Goal: Task Accomplishment & Management: Complete application form

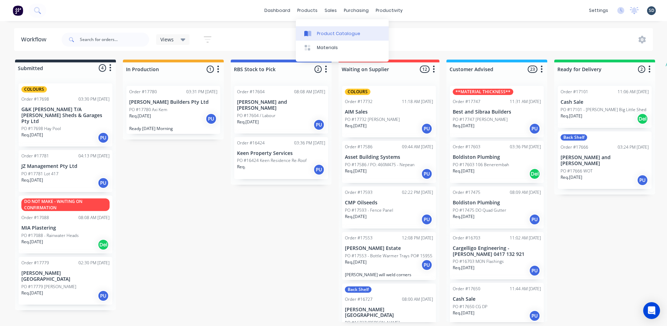
click at [336, 35] on div "Product Catalogue" at bounding box center [338, 33] width 43 height 6
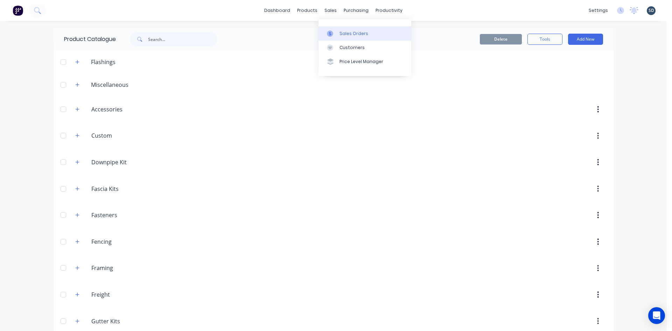
click at [347, 29] on link "Sales Orders" at bounding box center [365, 33] width 93 height 14
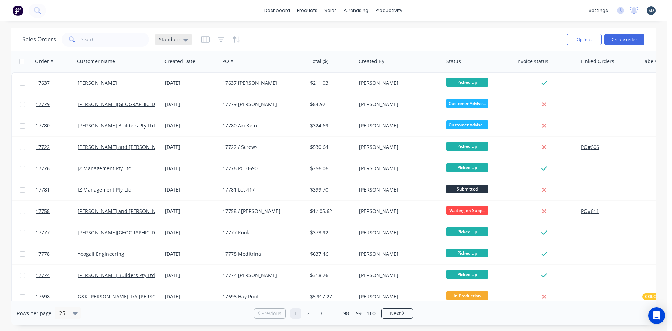
click at [183, 41] on icon at bounding box center [185, 40] width 5 height 8
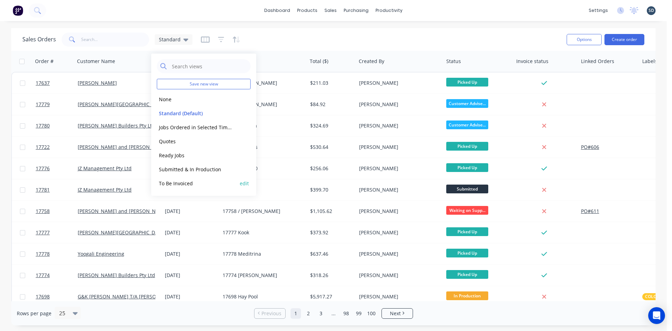
click at [195, 183] on button "To Be Invoiced" at bounding box center [197, 183] width 80 height 8
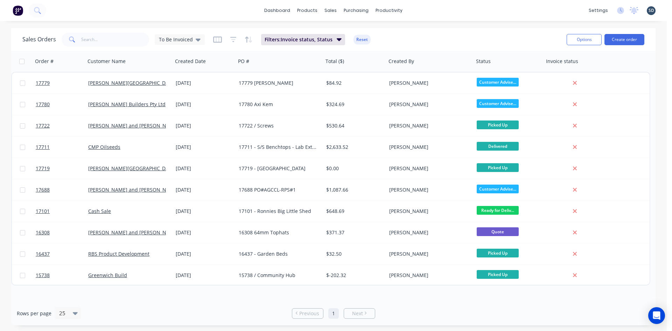
click at [408, 28] on div "Sales Orders To Be Invoiced Filters: Invoice status, Status Reset Options Creat…" at bounding box center [333, 39] width 645 height 23
click at [421, 16] on div "dashboard products sales purchasing productivity dashboard products Product Cat…" at bounding box center [333, 10] width 667 height 21
click at [374, 35] on div "Purchase Orders" at bounding box center [378, 33] width 37 height 6
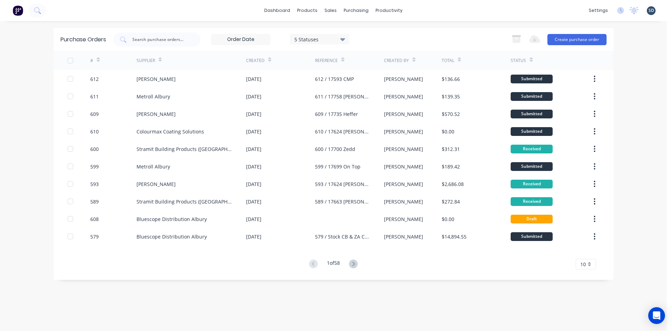
click at [428, 4] on div "dashboard products sales purchasing productivity dashboard products Product Cat…" at bounding box center [333, 10] width 667 height 21
click at [431, 7] on div "dashboard products sales purchasing productivity dashboard products Product Cat…" at bounding box center [333, 10] width 667 height 21
click at [479, 11] on div "dashboard products sales purchasing productivity dashboard products Product Cat…" at bounding box center [333, 10] width 667 height 21
click at [473, 7] on div "dashboard products sales purchasing productivity dashboard products Product Cat…" at bounding box center [333, 10] width 667 height 21
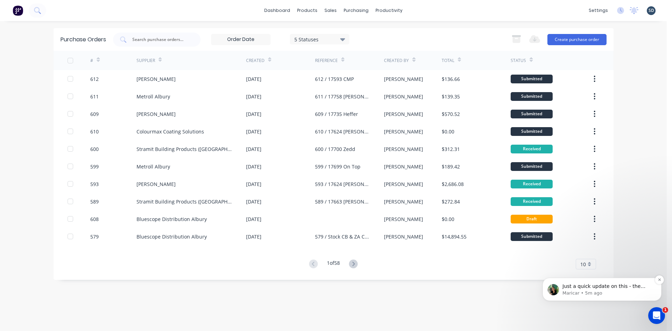
click at [621, 293] on p "Maricar • 5m ago" at bounding box center [608, 293] width 90 height 6
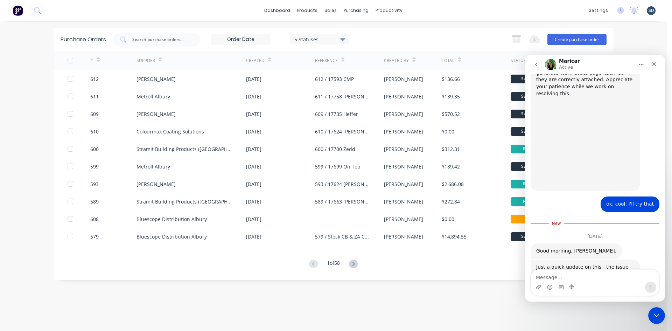
scroll to position [487, 0]
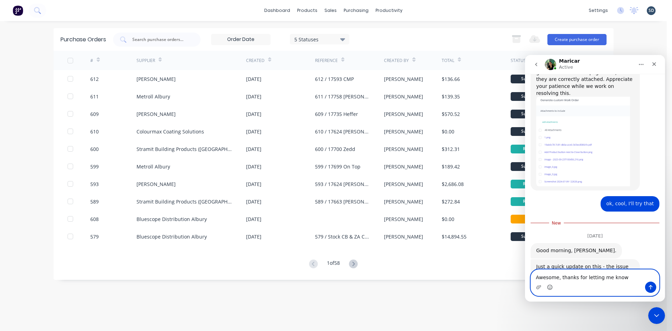
click at [551, 286] on icon "Emoji picker" at bounding box center [550, 286] width 2 height 1
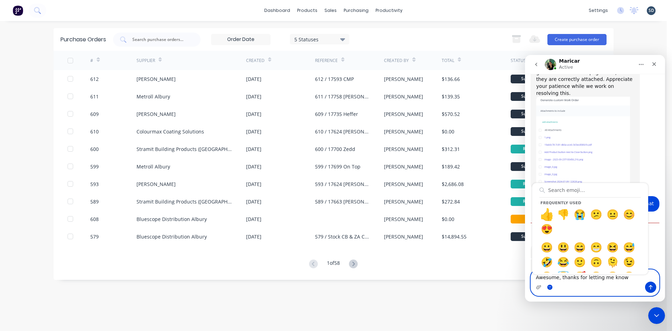
type textarea "Awesome, thanks for letting me know👍"
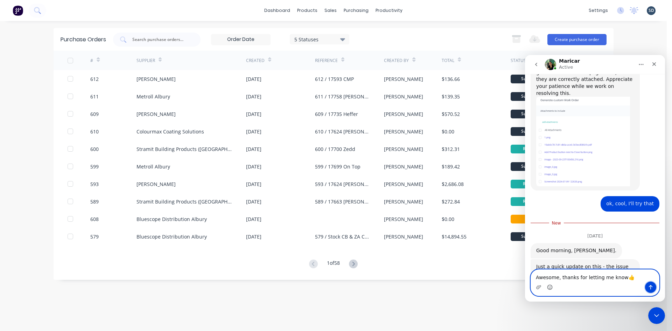
click at [651, 287] on icon "Send a message…" at bounding box center [651, 287] width 6 height 6
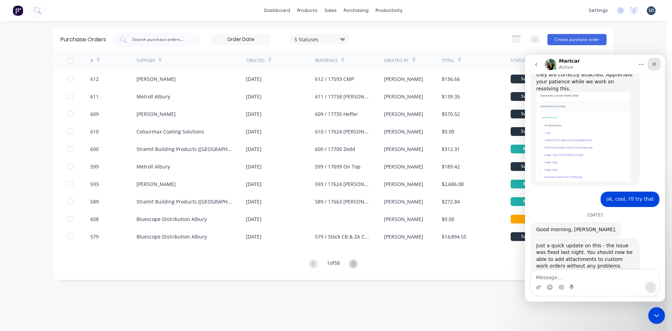
click at [658, 67] on div "Close" at bounding box center [654, 64] width 13 height 13
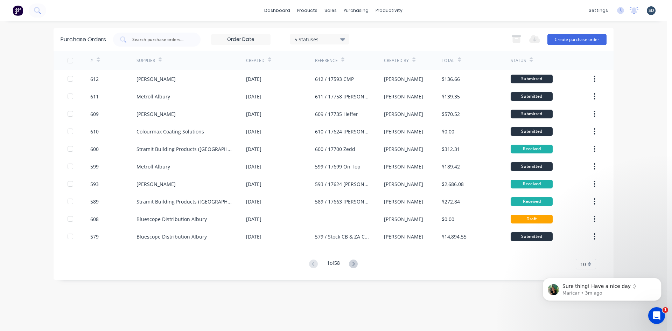
scroll to position [512, 0]
click at [423, 12] on div "dashboard products sales purchasing productivity dashboard products Product Cat…" at bounding box center [333, 10] width 667 height 21
click at [421, 9] on div "dashboard products sales purchasing productivity dashboard products Product Cat…" at bounding box center [333, 10] width 667 height 21
click at [420, 10] on div "dashboard products sales purchasing productivity dashboard products Product Cat…" at bounding box center [333, 10] width 667 height 21
click at [226, 11] on div "dashboard products sales purchasing productivity dashboard products Product Cat…" at bounding box center [333, 10] width 667 height 21
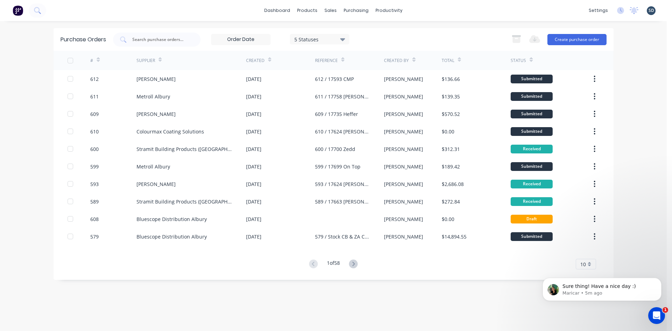
click at [410, 25] on div "dashboard products sales purchasing productivity dashboard products Product Cat…" at bounding box center [333, 165] width 667 height 331
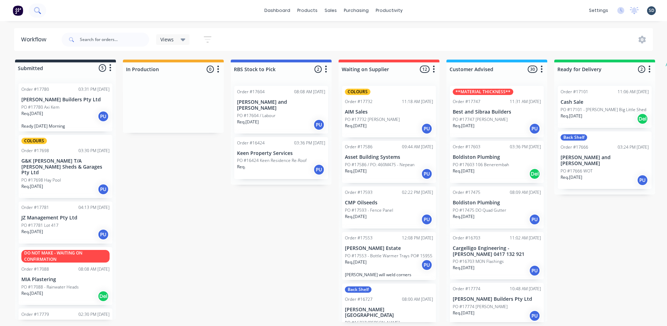
click at [39, 12] on icon at bounding box center [40, 13] width 2 height 2
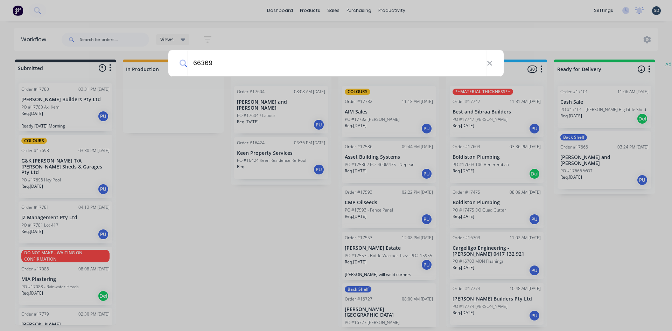
type input "66369"
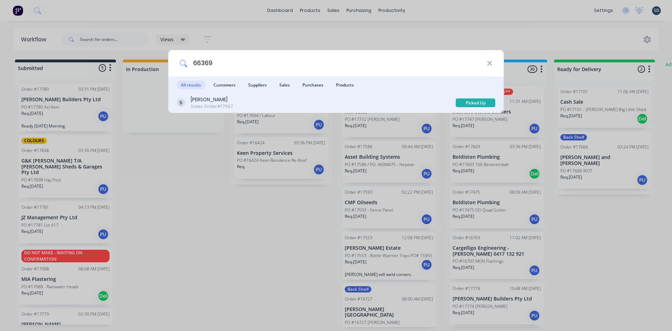
click at [265, 100] on div "Jason Heffer Sales Order #17637" at bounding box center [316, 103] width 279 height 14
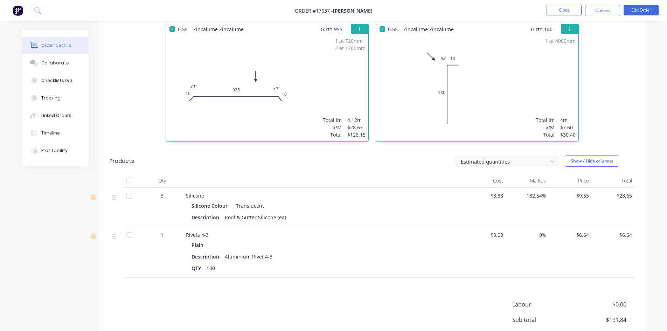
scroll to position [316, 0]
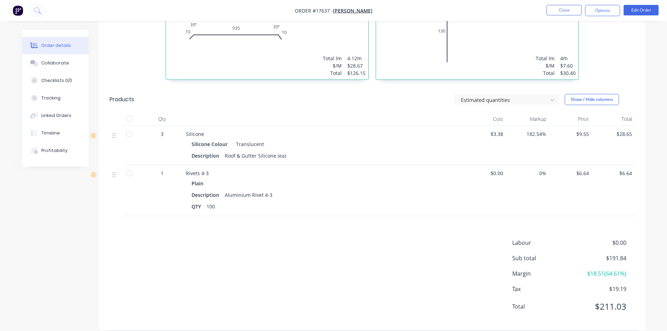
click at [130, 112] on div at bounding box center [129, 119] width 14 height 14
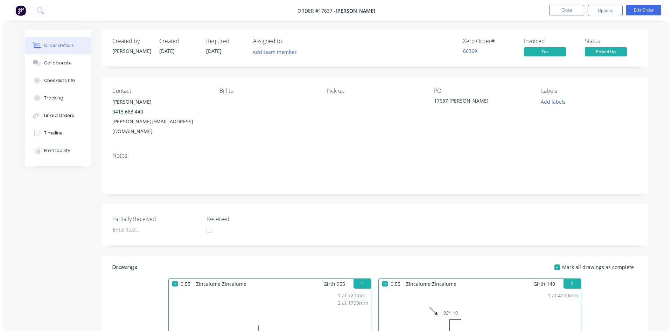
scroll to position [0, 0]
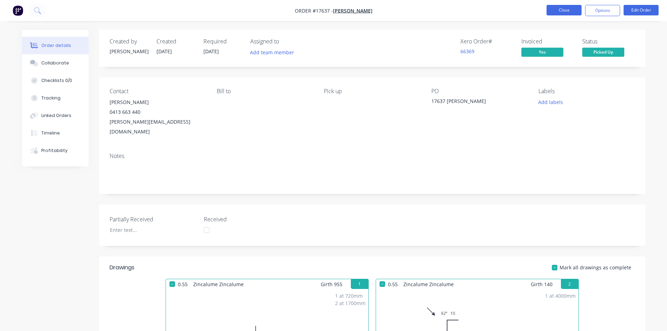
click at [556, 9] on button "Close" at bounding box center [563, 10] width 35 height 11
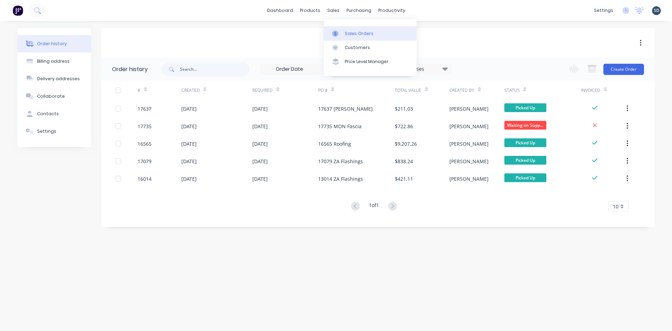
click at [349, 38] on link "Sales Orders" at bounding box center [370, 33] width 93 height 14
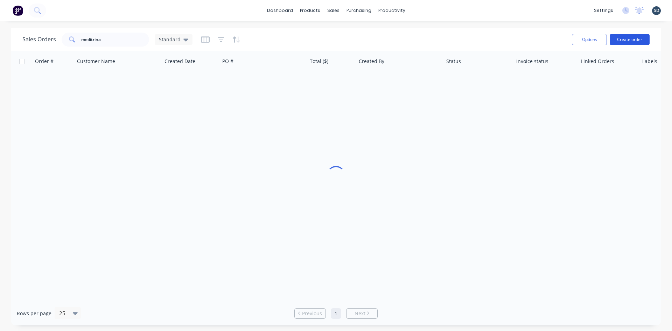
click at [622, 37] on button "Create order" at bounding box center [630, 39] width 40 height 11
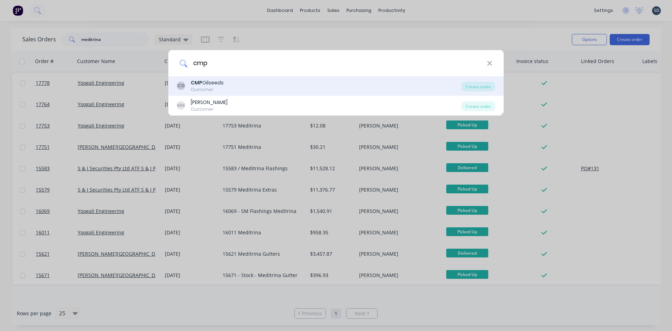
type input "cmp"
click at [407, 86] on div "CO CMP Oilseeds Customer" at bounding box center [319, 86] width 285 height 14
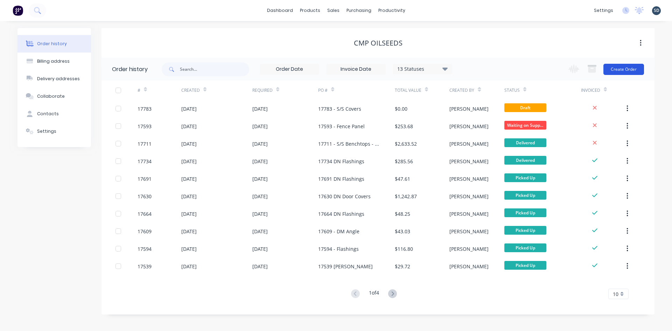
click at [628, 70] on button "Create Order" at bounding box center [624, 69] width 41 height 11
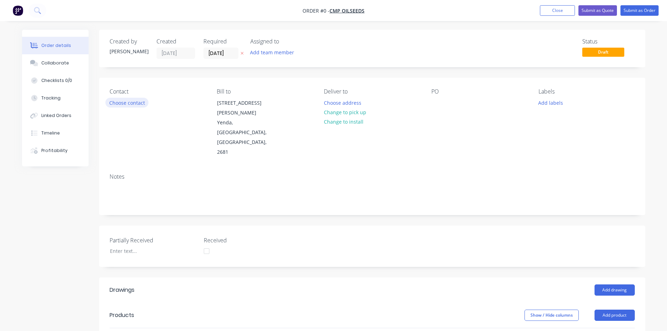
click at [132, 104] on button "Choose contact" at bounding box center [126, 102] width 43 height 9
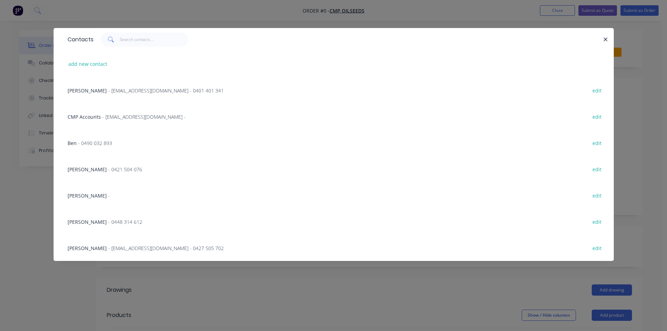
click at [137, 91] on span "- jmsconstruction2680@gmail.com - 0401 401 341" at bounding box center [166, 90] width 116 height 7
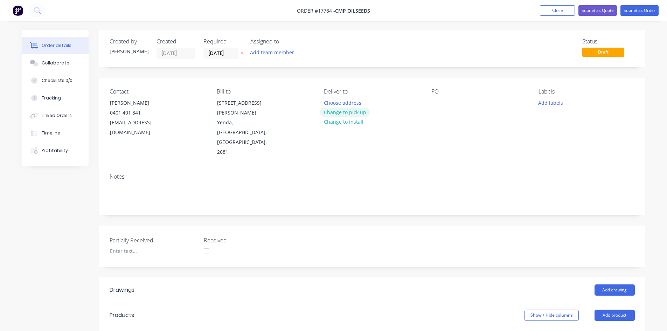
click at [362, 113] on button "Change to pick up" at bounding box center [345, 111] width 50 height 9
click at [437, 102] on div at bounding box center [436, 103] width 11 height 10
click at [452, 103] on div "17784" at bounding box center [443, 103] width 25 height 10
click at [453, 103] on div "17784" at bounding box center [443, 103] width 25 height 10
click at [456, 100] on div "17784" at bounding box center [443, 103] width 25 height 10
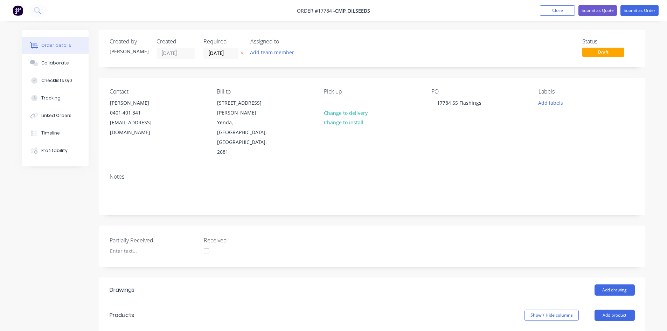
click at [464, 131] on div "PO 17784 SS Flashings" at bounding box center [479, 122] width 96 height 69
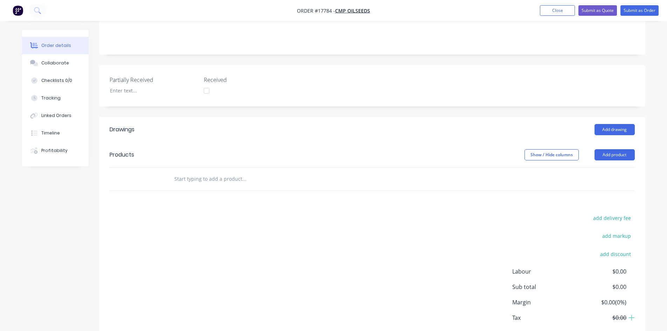
scroll to position [175, 0]
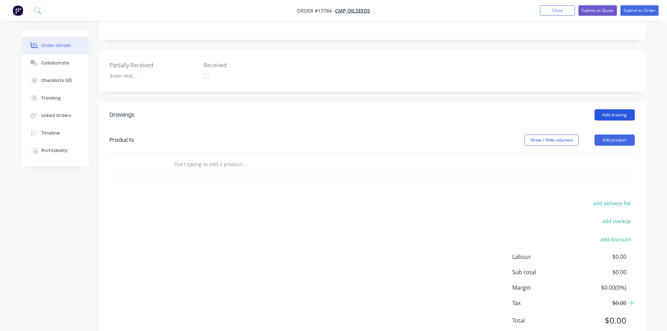
click at [608, 109] on button "Add drawing" at bounding box center [614, 114] width 40 height 11
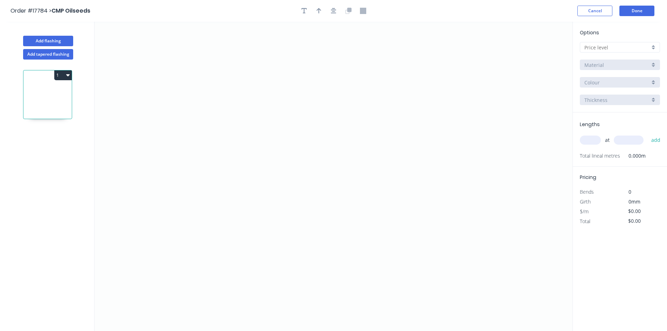
click at [613, 49] on input "text" at bounding box center [616, 47] width 65 height 7
click at [605, 60] on div "A" at bounding box center [619, 61] width 79 height 12
type input "A"
click at [619, 66] on input "Colorbond" at bounding box center [616, 64] width 65 height 7
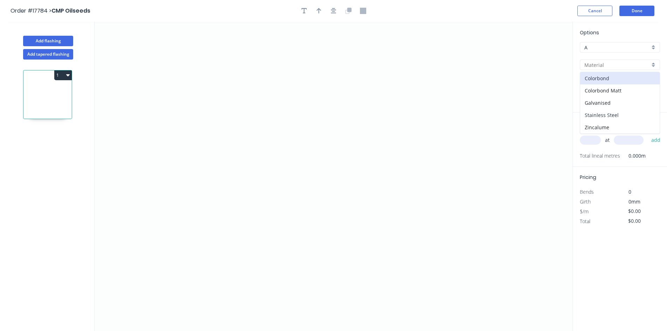
click at [620, 116] on div "Stainless Steel" at bounding box center [619, 115] width 79 height 12
type input "Stainless Steel"
type input "Stainless 0.7"
type input "0.7"
click at [627, 79] on input "Stainless 0.7" at bounding box center [616, 82] width 65 height 7
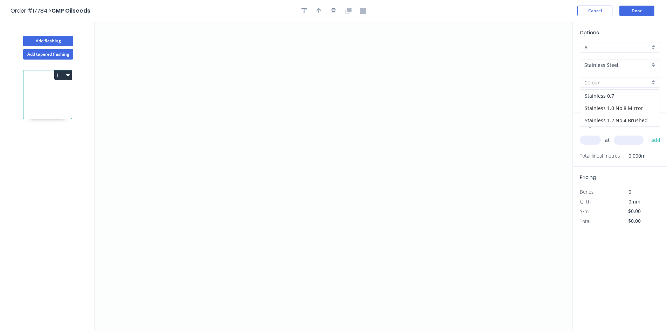
click at [614, 93] on div "Stainless 0.7" at bounding box center [619, 96] width 79 height 12
type input "Stainless 0.7"
click at [203, 231] on icon "0" at bounding box center [334, 176] width 478 height 309
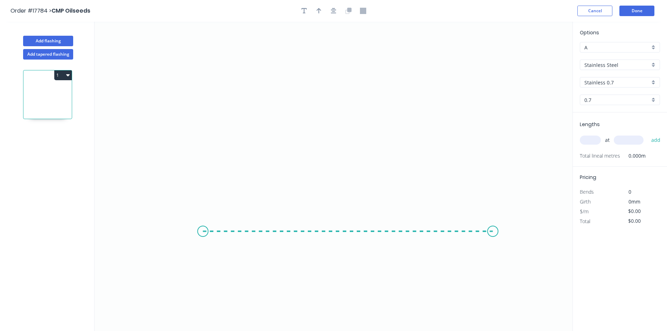
click at [493, 225] on icon "0" at bounding box center [334, 176] width 478 height 309
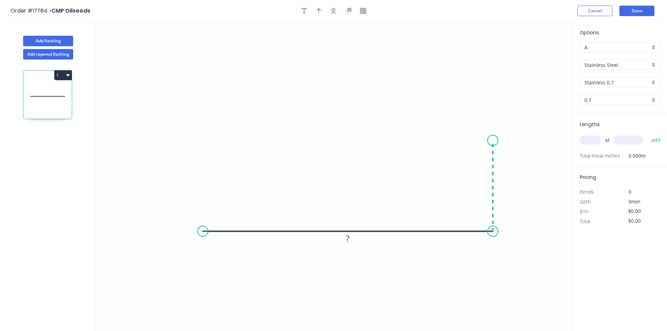
click at [487, 140] on icon "0 ?" at bounding box center [334, 176] width 478 height 309
click at [204, 233] on circle at bounding box center [202, 231] width 11 height 11
click at [203, 132] on icon at bounding box center [203, 182] width 0 height 100
click at [493, 143] on circle at bounding box center [493, 143] width 11 height 11
click at [508, 188] on rect at bounding box center [503, 184] width 14 height 10
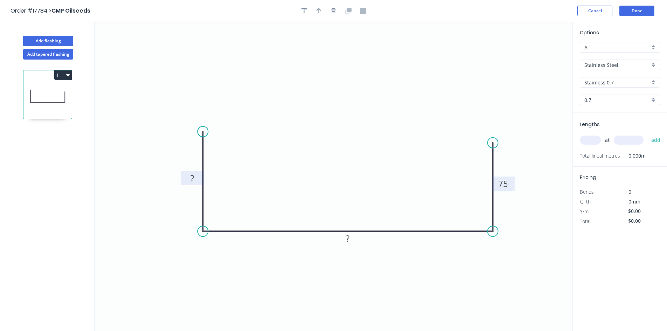
click at [193, 178] on tspan "?" at bounding box center [192, 178] width 4 height 12
click at [350, 239] on rect at bounding box center [348, 239] width 14 height 10
click at [431, 246] on icon "0 85 192 75" at bounding box center [334, 176] width 478 height 309
type input "$52.40"
click at [336, 12] on icon "button" at bounding box center [334, 11] width 6 height 6
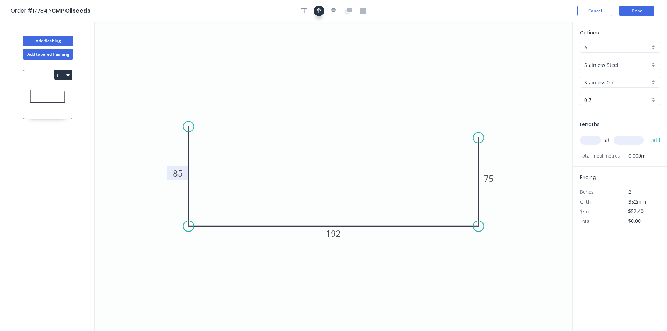
click at [320, 13] on icon "button" at bounding box center [318, 11] width 5 height 6
click at [538, 55] on icon at bounding box center [537, 48] width 6 height 22
click at [538, 55] on icon at bounding box center [544, 49] width 20 height 20
drag, startPoint x: 538, startPoint y: 54, endPoint x: 530, endPoint y: 193, distance: 139.2
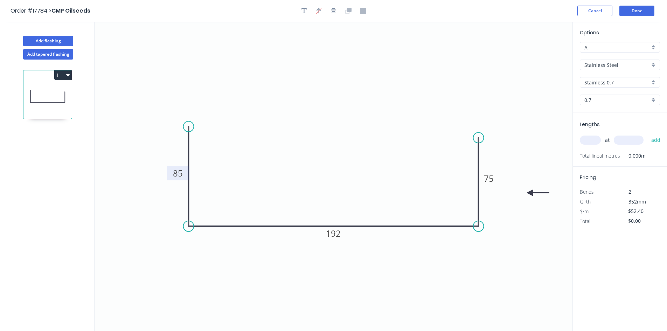
click at [530, 193] on icon at bounding box center [538, 192] width 22 height 6
click at [591, 141] on input "text" at bounding box center [590, 139] width 21 height 9
type input "1"
click at [615, 141] on input "text" at bounding box center [629, 139] width 30 height 9
type input "180"
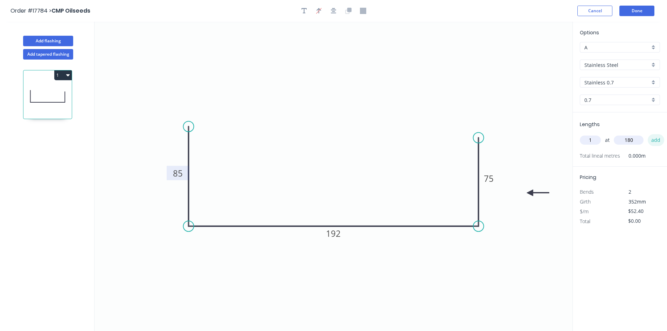
click at [655, 141] on button "add" at bounding box center [656, 140] width 16 height 12
click at [499, 250] on div "Show angle" at bounding box center [510, 250] width 70 height 14
click at [468, 215] on tspan "º" at bounding box center [467, 214] width 3 height 12
click at [429, 167] on icon "0 85 192 75 91 º" at bounding box center [334, 176] width 478 height 309
drag, startPoint x: 456, startPoint y: 208, endPoint x: 494, endPoint y: 246, distance: 54.2
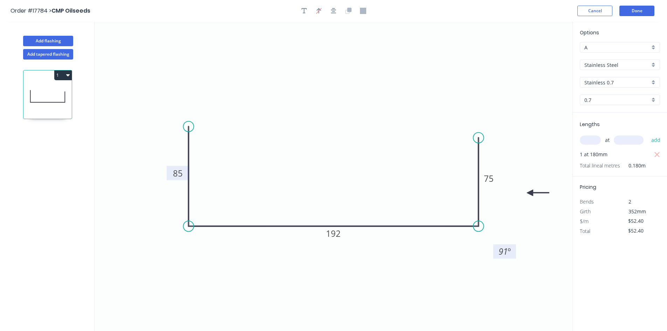
click at [494, 246] on rect at bounding box center [504, 251] width 23 height 14
click at [218, 256] on div "Show angle" at bounding box center [225, 254] width 70 height 14
click at [204, 211] on tspan "º" at bounding box center [202, 214] width 3 height 12
drag, startPoint x: 220, startPoint y: 189, endPoint x: 219, endPoint y: 196, distance: 7.4
click at [220, 189] on icon "0 85 192 75 91 º 91 º" at bounding box center [334, 176] width 478 height 309
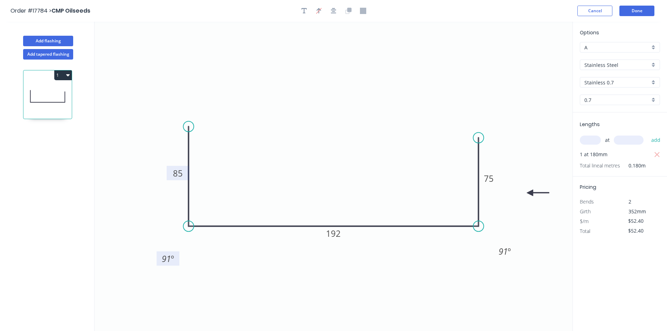
drag, startPoint x: 210, startPoint y: 208, endPoint x: 177, endPoint y: 253, distance: 55.9
click at [177, 253] on rect at bounding box center [167, 258] width 23 height 14
click at [64, 74] on button "1" at bounding box center [63, 75] width 18 height 10
click at [56, 90] on div "Duplicate" at bounding box center [39, 93] width 54 height 10
type input "$0.00"
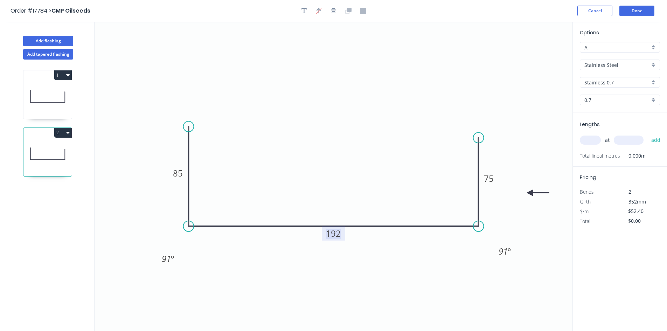
click at [340, 233] on tspan "192" at bounding box center [333, 234] width 15 height 12
drag, startPoint x: 193, startPoint y: 126, endPoint x: 192, endPoint y: 136, distance: 9.8
click at [192, 136] on circle at bounding box center [188, 136] width 11 height 11
click at [179, 179] on tspan "85" at bounding box center [178, 178] width 10 height 12
click at [320, 43] on icon "0 75 190 75 91 º 91 º" at bounding box center [334, 176] width 478 height 309
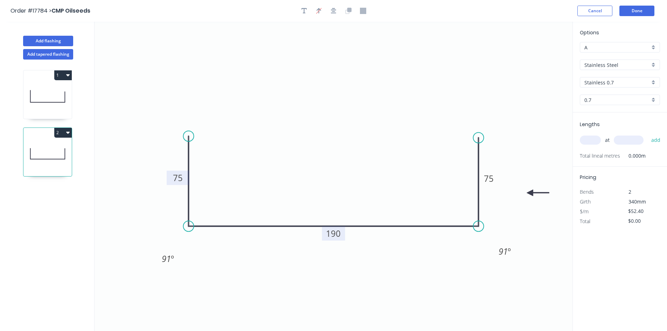
click at [593, 141] on input "text" at bounding box center [590, 139] width 21 height 9
type input "1"
click at [615, 138] on input "text" at bounding box center [629, 139] width 30 height 9
type input "180"
click at [654, 141] on button "add" at bounding box center [656, 140] width 16 height 12
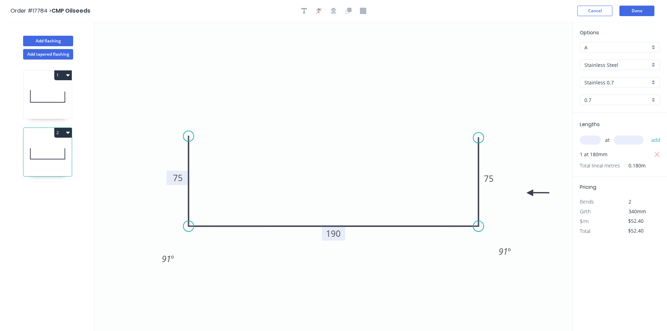
click at [57, 132] on button "2" at bounding box center [63, 133] width 18 height 10
click at [53, 148] on div "Duplicate" at bounding box center [39, 150] width 54 height 10
type input "$0.00"
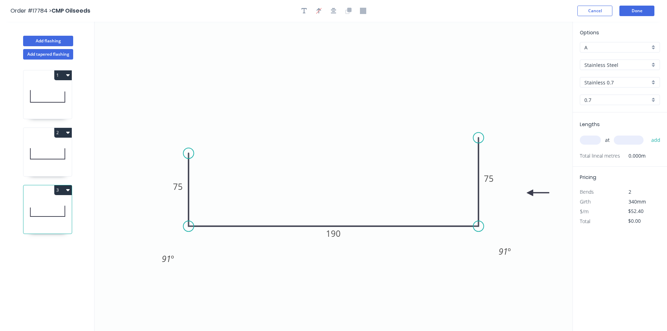
drag, startPoint x: 190, startPoint y: 137, endPoint x: 190, endPoint y: 153, distance: 16.8
click at [190, 153] on circle at bounding box center [188, 153] width 11 height 11
drag, startPoint x: 477, startPoint y: 140, endPoint x: 478, endPoint y: 159, distance: 19.3
click at [478, 159] on circle at bounding box center [478, 159] width 11 height 11
click at [489, 190] on tspan "75" at bounding box center [489, 189] width 10 height 12
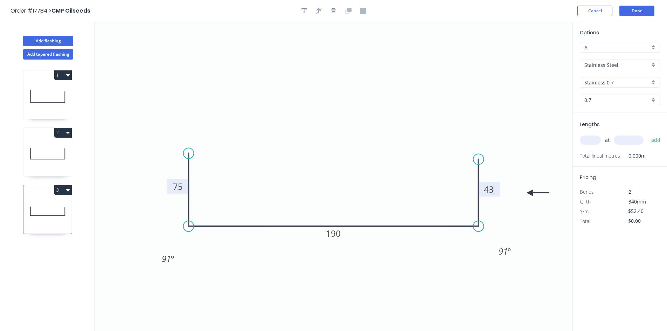
click at [176, 188] on tspan "75" at bounding box center [178, 187] width 10 height 12
click at [295, 64] on icon "0 43 190 43 91 º 91 º" at bounding box center [334, 176] width 478 height 309
type input "$42.25"
click at [338, 11] on button "button" at bounding box center [333, 11] width 11 height 11
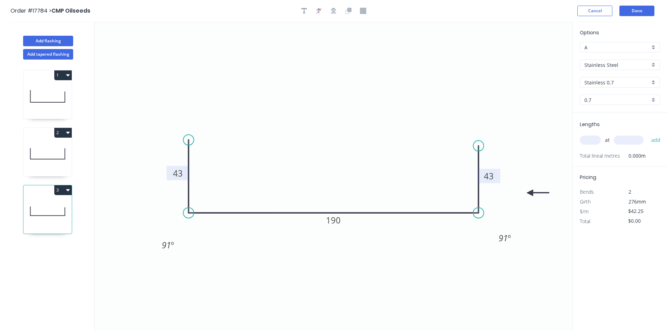
click at [588, 142] on input "text" at bounding box center [590, 139] width 21 height 9
type input "1"
click at [620, 145] on div "1 at add" at bounding box center [621, 140] width 82 height 12
click at [622, 142] on input "text" at bounding box center [629, 139] width 30 height 9
type input "180"
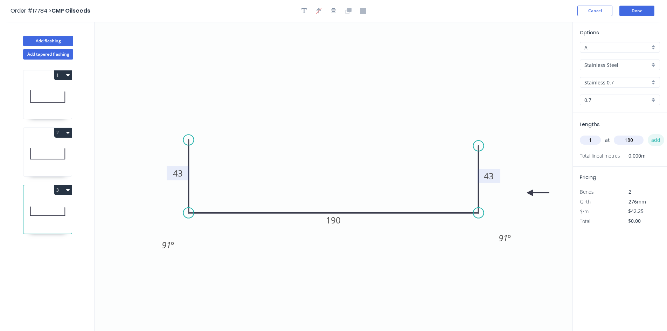
click at [661, 141] on button "add" at bounding box center [656, 140] width 16 height 12
type input "$42.25"
click at [50, 149] on icon at bounding box center [47, 153] width 48 height 45
type input "$52.40"
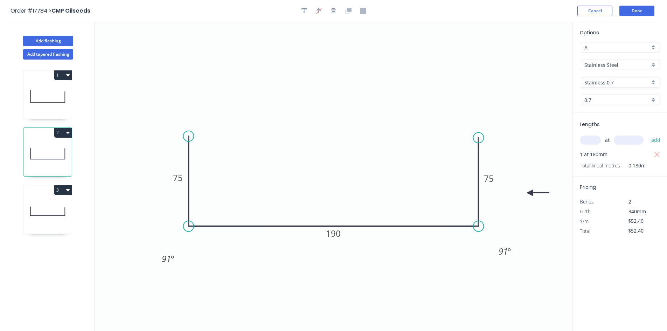
click at [43, 98] on icon at bounding box center [47, 96] width 48 height 45
click at [46, 225] on icon at bounding box center [47, 211] width 48 height 45
type input "$42.25"
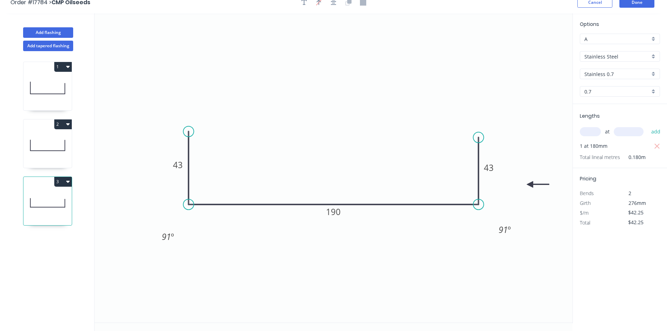
scroll to position [13, 0]
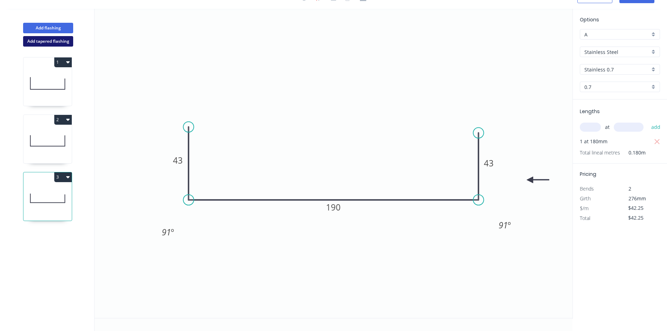
click at [50, 41] on button "Add tapered flashing" at bounding box center [48, 41] width 50 height 11
type input "$0.00"
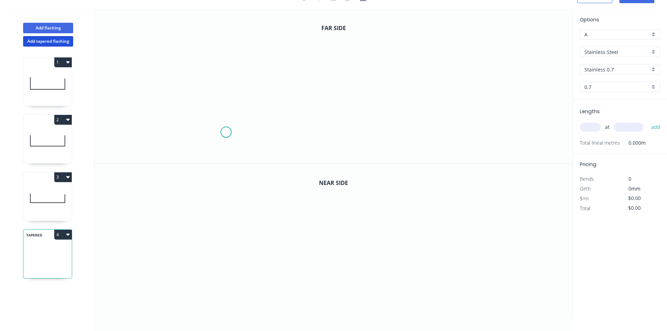
click at [223, 132] on icon "0" at bounding box center [334, 86] width 478 height 154
click at [503, 136] on icon "0" at bounding box center [334, 86] width 478 height 154
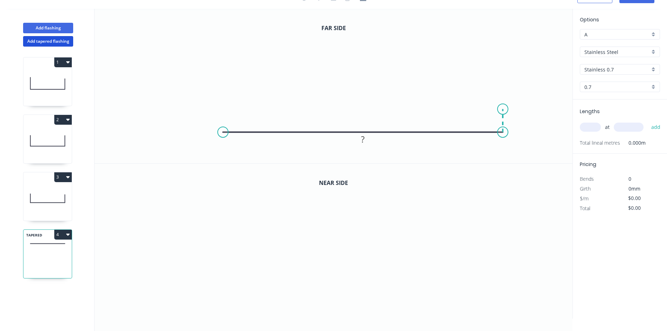
click at [504, 109] on icon "0 ?" at bounding box center [334, 86] width 478 height 154
click at [513, 116] on tspan "?" at bounding box center [513, 117] width 4 height 12
click at [389, 49] on icon "0 ? 24" at bounding box center [334, 86] width 478 height 154
click at [363, 139] on tspan "?" at bounding box center [363, 139] width 4 height 12
click at [381, 71] on icon "0 360 24" at bounding box center [334, 86] width 478 height 154
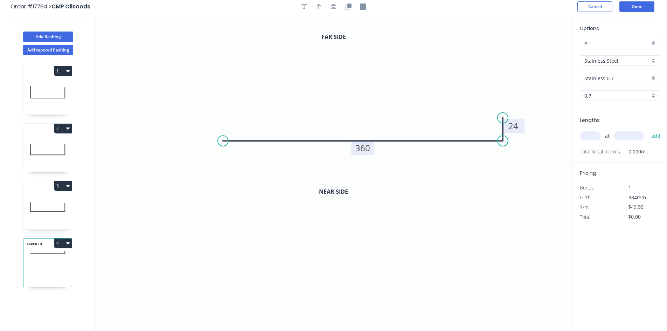
scroll to position [0, 0]
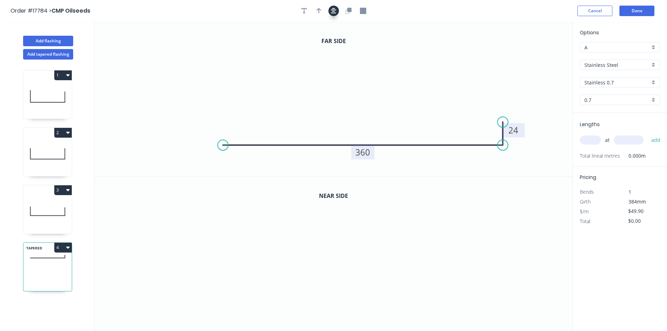
click at [333, 11] on icon "button" at bounding box center [334, 11] width 6 height 6
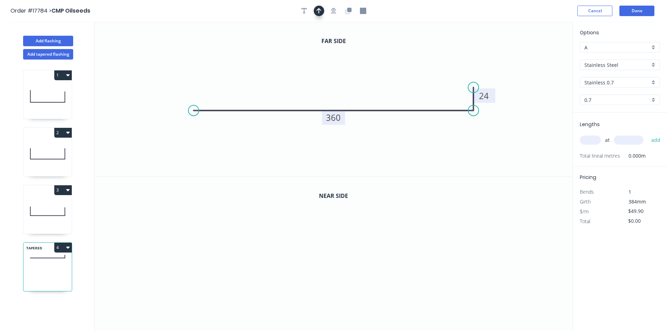
click at [319, 11] on icon "button" at bounding box center [318, 11] width 5 height 6
click at [538, 56] on icon at bounding box center [537, 48] width 6 height 22
click at [538, 56] on icon at bounding box center [542, 51] width 20 height 20
click at [538, 58] on icon at bounding box center [542, 62] width 20 height 20
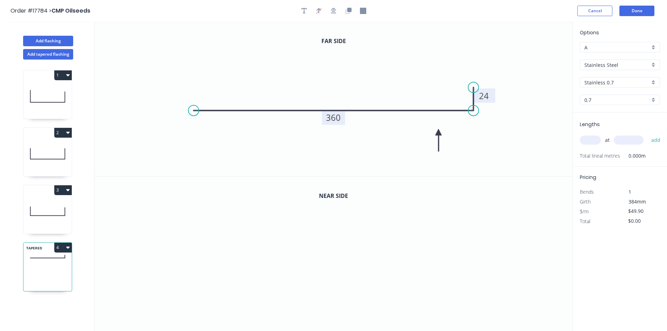
drag, startPoint x: 538, startPoint y: 57, endPoint x: 439, endPoint y: 132, distance: 124.4
click at [439, 132] on icon at bounding box center [438, 140] width 6 height 22
click at [348, 11] on icon "button" at bounding box center [349, 10] width 4 height 4
drag, startPoint x: 473, startPoint y: 241, endPoint x: 473, endPoint y: 248, distance: 6.7
click at [473, 248] on circle at bounding box center [473, 247] width 11 height 11
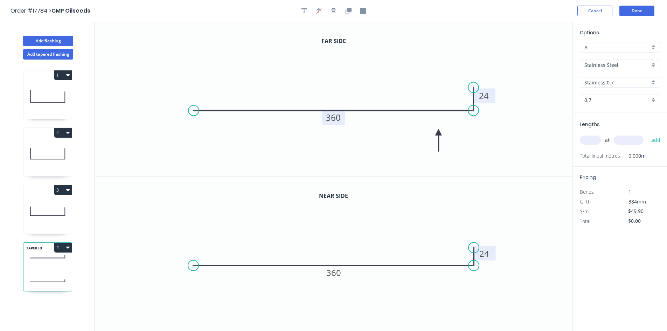
click at [486, 252] on tspan "24" at bounding box center [484, 254] width 10 height 12
click at [507, 208] on icon "0 360 18" at bounding box center [334, 253] width 478 height 155
type input "$52.79"
click at [591, 144] on input "text" at bounding box center [590, 139] width 21 height 9
type input "1"
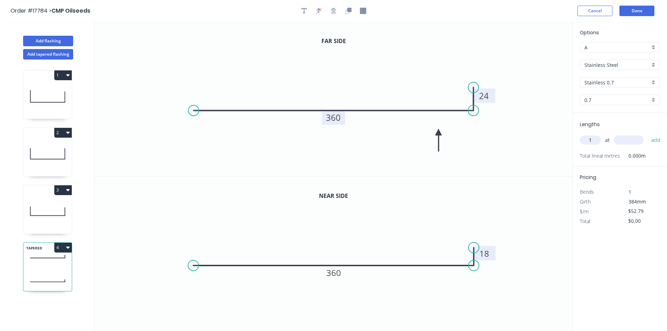
click at [637, 141] on input "text" at bounding box center [629, 139] width 30 height 9
type input "180"
click at [652, 141] on button "add" at bounding box center [656, 140] width 16 height 12
type input "$52.79"
click at [634, 9] on button "Done" at bounding box center [636, 11] width 35 height 11
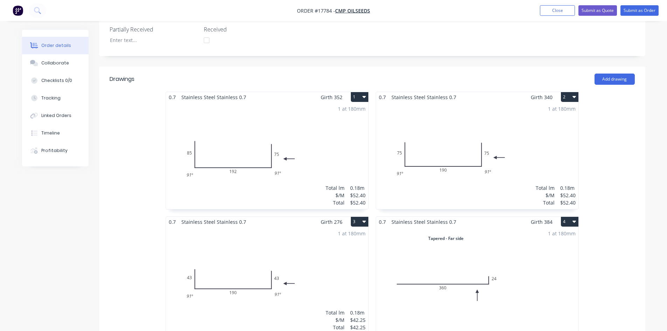
scroll to position [97, 0]
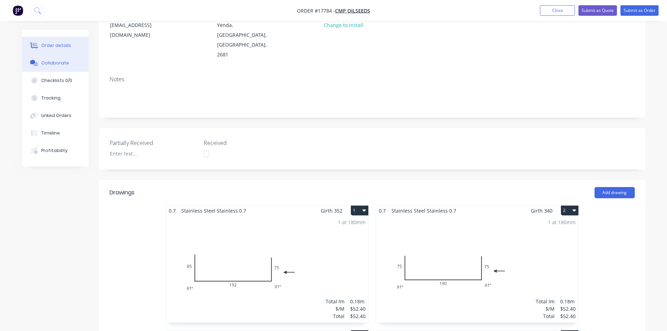
click at [58, 62] on div "Collaborate" at bounding box center [55, 63] width 28 height 6
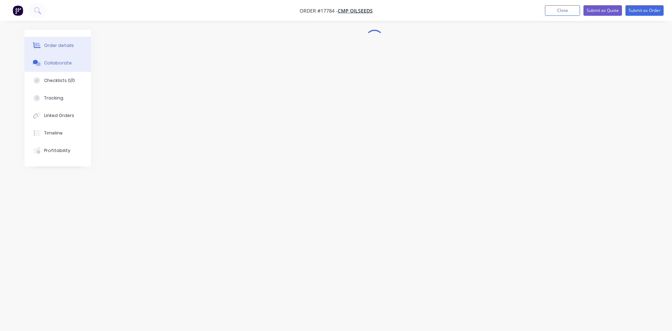
click at [60, 42] on button "Order details" at bounding box center [58, 46] width 67 height 18
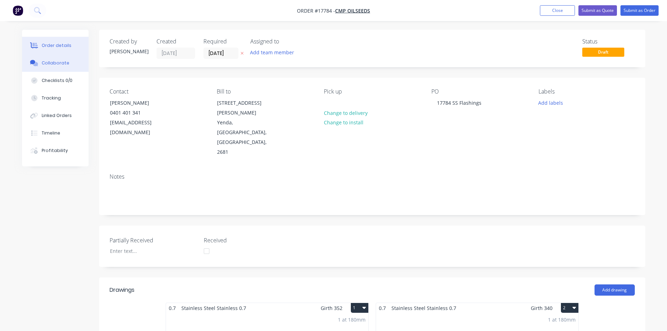
click at [64, 66] on div "Collaborate" at bounding box center [55, 63] width 28 height 6
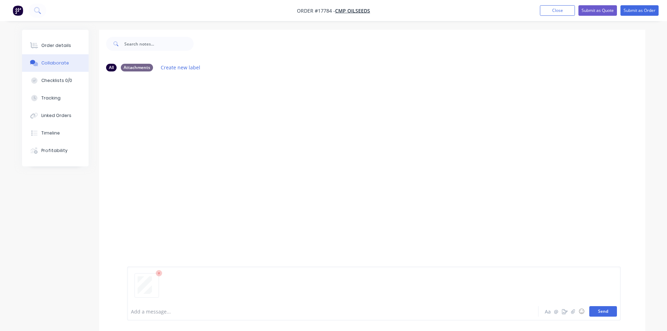
click at [603, 307] on button "Send" at bounding box center [603, 311] width 28 height 11
click at [51, 44] on div "Order details" at bounding box center [56, 45] width 30 height 6
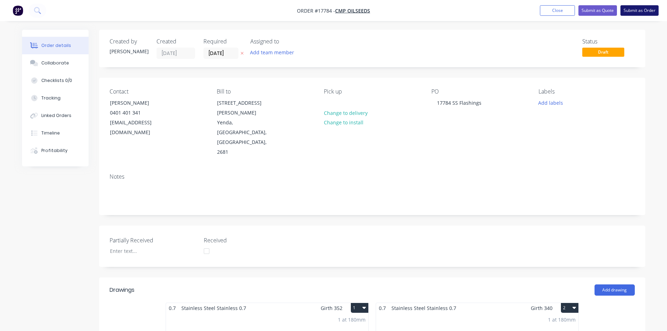
click at [641, 9] on button "Submit as Order" at bounding box center [639, 10] width 38 height 11
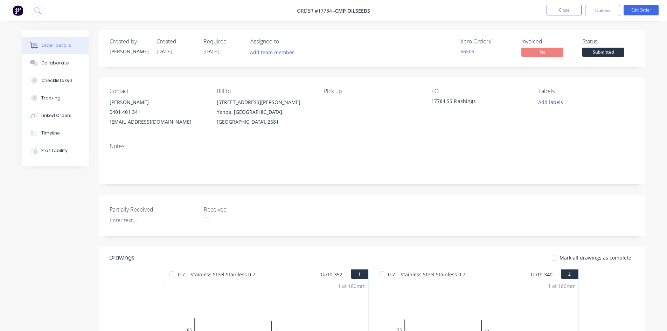
click at [53, 135] on div "Timeline" at bounding box center [50, 133] width 19 height 6
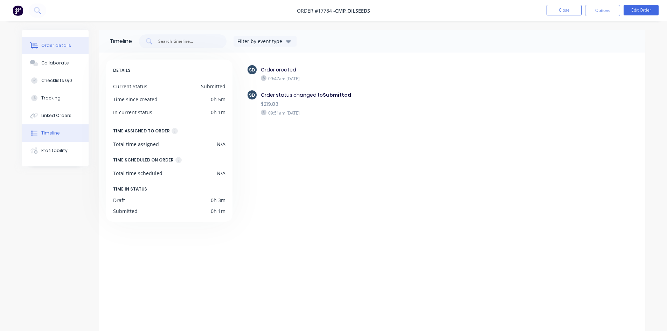
click at [75, 51] on button "Order details" at bounding box center [55, 46] width 67 height 18
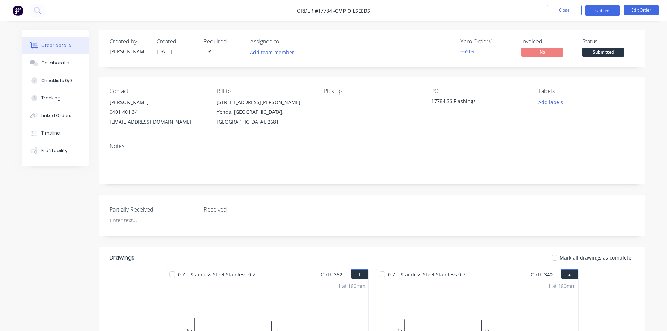
click at [603, 8] on button "Options" at bounding box center [602, 10] width 35 height 11
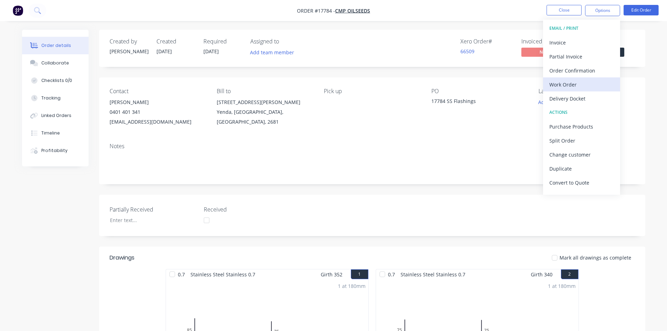
click at [590, 84] on div "Work Order" at bounding box center [581, 84] width 64 height 10
click at [590, 86] on div "Custom" at bounding box center [581, 84] width 64 height 10
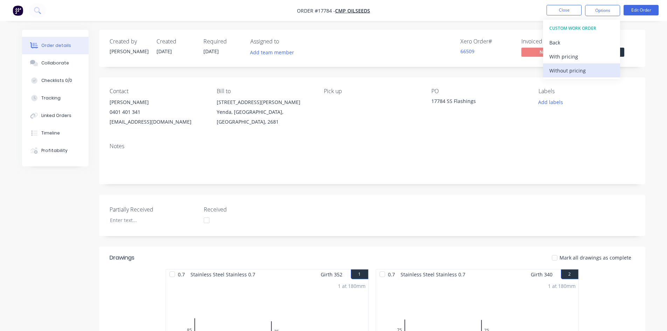
click at [588, 66] on div "Without pricing" at bounding box center [581, 70] width 64 height 10
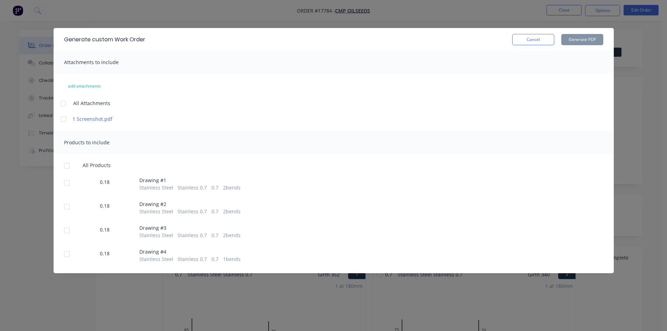
click at [66, 165] on div at bounding box center [67, 166] width 14 height 14
click at [65, 105] on div at bounding box center [63, 104] width 14 height 14
click at [571, 43] on button "Generate PDF" at bounding box center [582, 39] width 42 height 11
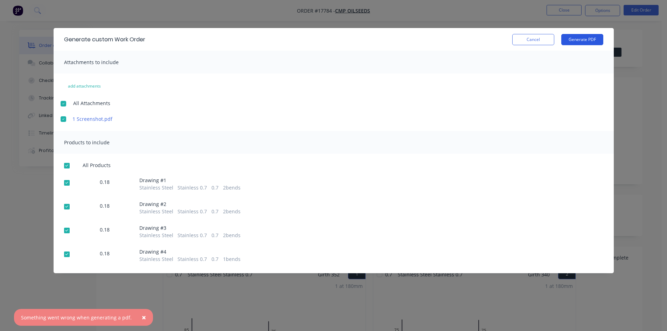
click at [583, 40] on button "Generate PDF" at bounding box center [582, 39] width 42 height 11
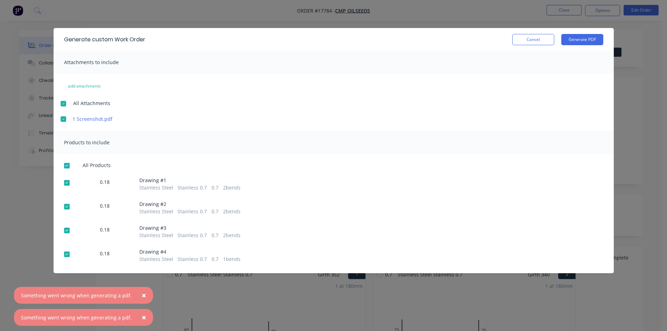
click at [62, 102] on div at bounding box center [63, 104] width 14 height 14
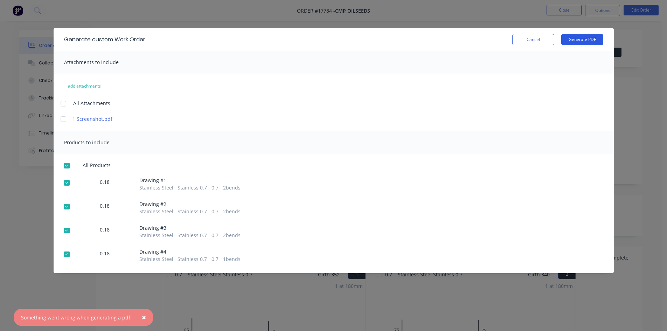
click at [583, 36] on button "Generate PDF" at bounding box center [582, 39] width 42 height 11
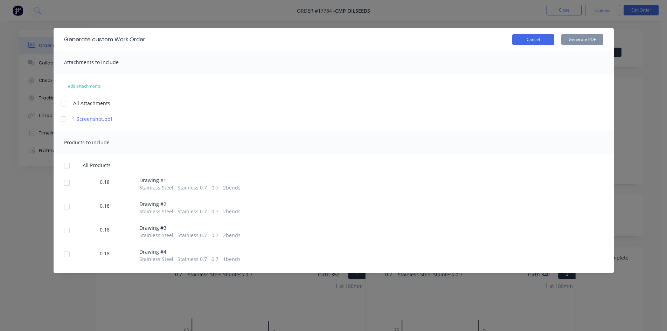
click at [545, 42] on button "Cancel" at bounding box center [533, 39] width 42 height 11
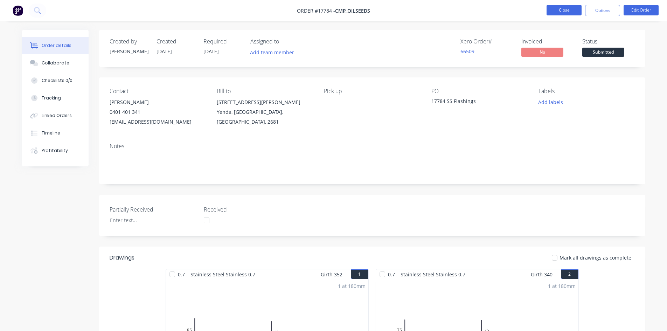
click at [565, 13] on button "Close" at bounding box center [563, 10] width 35 height 11
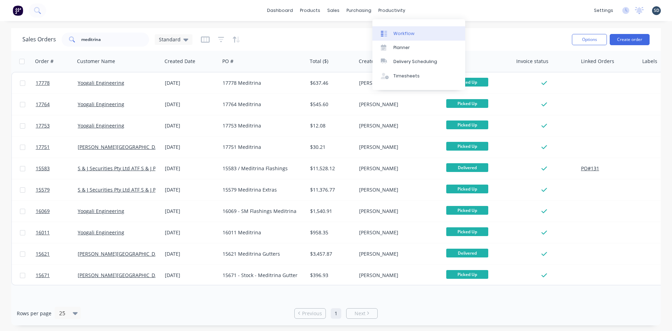
click at [396, 32] on div "Workflow" at bounding box center [403, 33] width 21 height 6
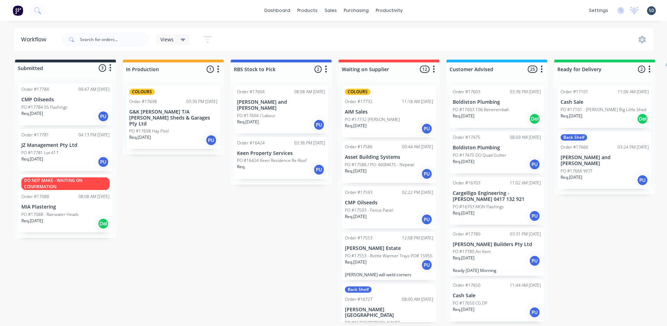
scroll to position [1, 0]
click at [426, 12] on div "dashboard products sales purchasing productivity dashboard products Product Cat…" at bounding box center [333, 10] width 667 height 21
click at [423, 10] on div "dashboard products sales purchasing productivity dashboard products Product Cat…" at bounding box center [333, 10] width 667 height 21
click at [430, 12] on div "dashboard products sales purchasing productivity dashboard products Product Cat…" at bounding box center [333, 10] width 667 height 21
click at [422, 10] on div "dashboard products sales purchasing productivity dashboard products Product Cat…" at bounding box center [333, 10] width 667 height 21
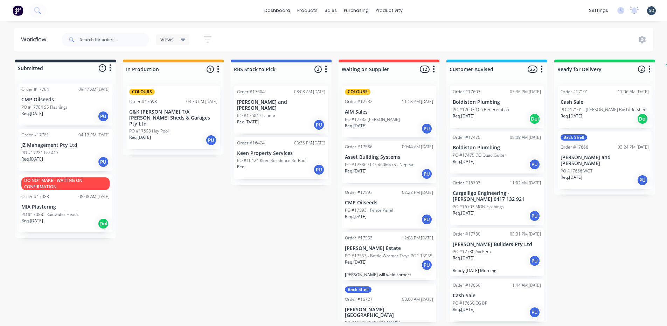
click at [422, 9] on div "dashboard products sales purchasing productivity dashboard products Product Cat…" at bounding box center [333, 10] width 667 height 21
click at [423, 10] on div "dashboard products sales purchasing productivity dashboard products Product Cat…" at bounding box center [333, 10] width 667 height 21
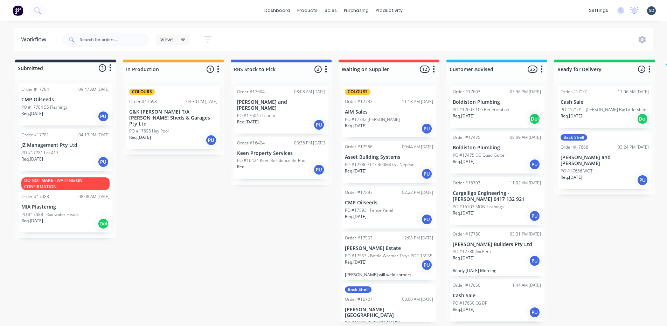
click at [423, 10] on div "dashboard products sales purchasing productivity dashboard products Product Cat…" at bounding box center [333, 10] width 667 height 21
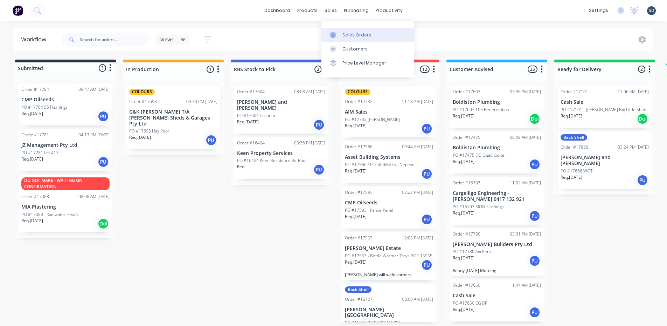
click at [347, 33] on div "Sales Orders" at bounding box center [356, 35] width 29 height 6
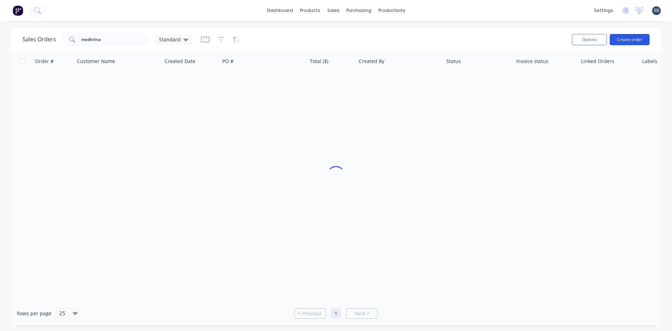
click at [629, 37] on button "Create order" at bounding box center [630, 39] width 40 height 11
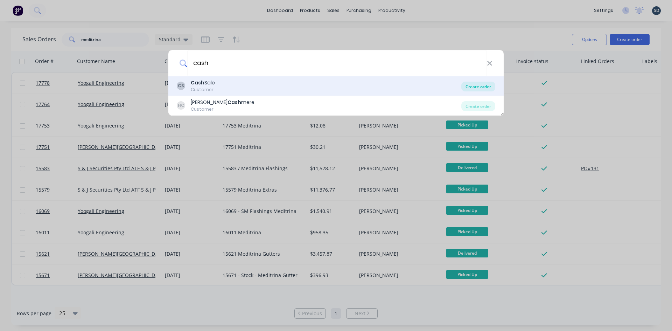
type input "cash"
click at [478, 87] on div "Create order" at bounding box center [478, 87] width 34 height 10
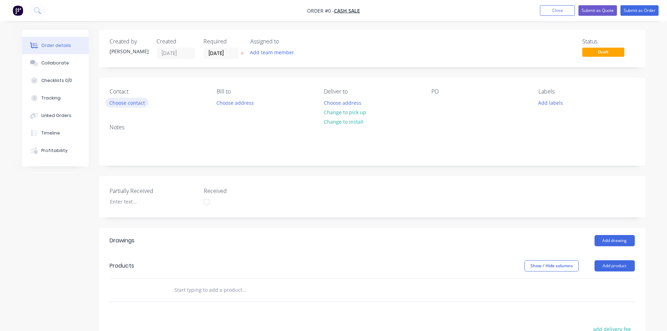
click at [144, 105] on button "Choose contact" at bounding box center [126, 102] width 43 height 9
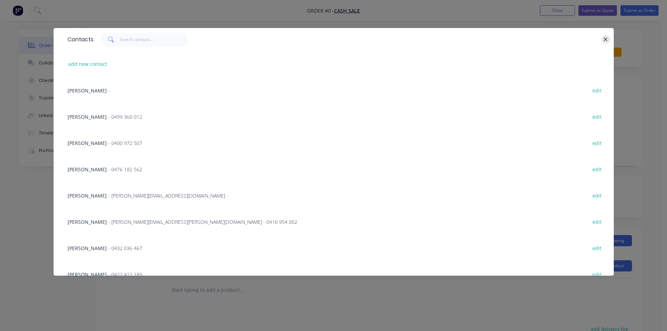
click at [603, 38] on button "button" at bounding box center [605, 39] width 9 height 9
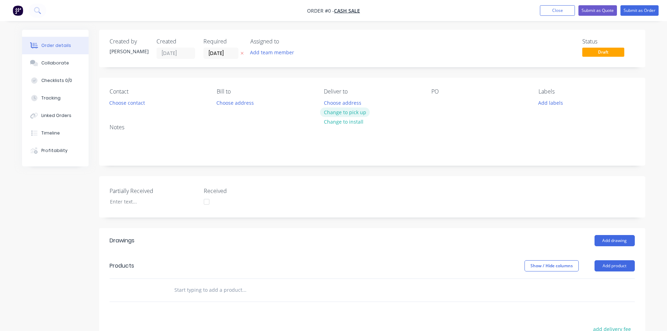
click at [350, 113] on button "Change to pick up" at bounding box center [345, 111] width 50 height 9
click at [439, 100] on div at bounding box center [436, 103] width 11 height 10
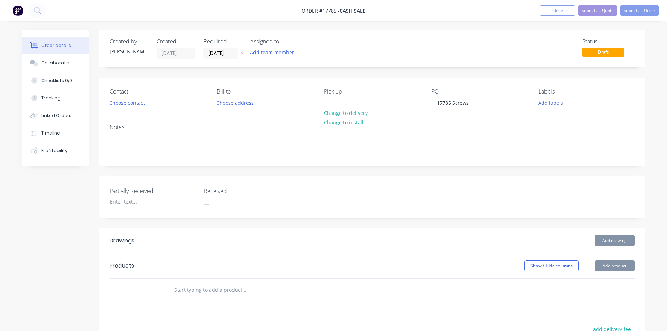
click at [402, 74] on div "Created by Sam Created 14/10/25 Required 14/10/25 Assigned to Add team member S…" at bounding box center [372, 250] width 546 height 440
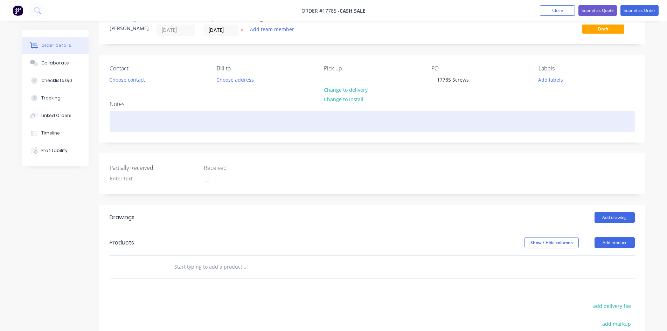
scroll to position [105, 0]
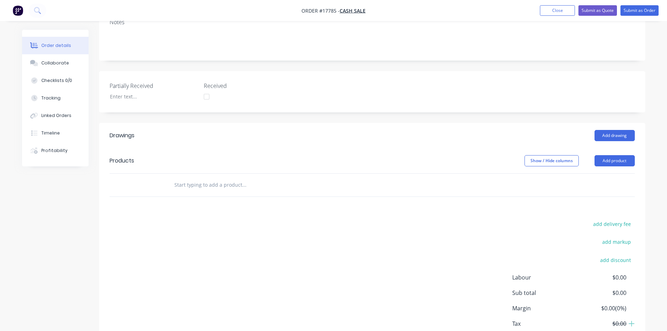
click at [212, 184] on input "text" at bounding box center [244, 185] width 140 height 14
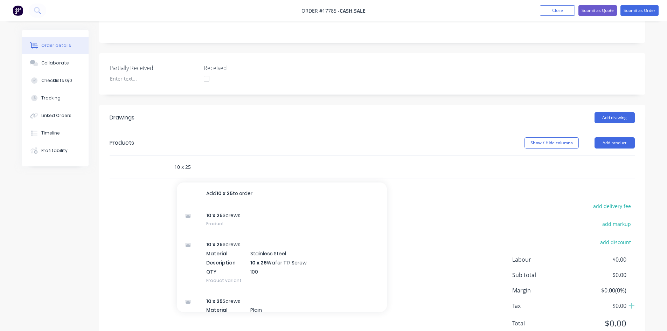
scroll to position [140, 0]
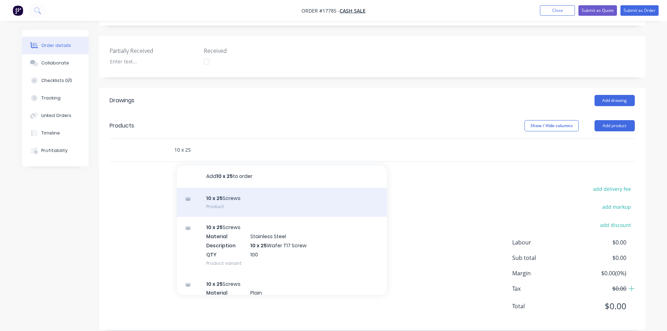
type input "10 x 25"
click at [239, 199] on div "10 x 25 Screws Product" at bounding box center [282, 202] width 210 height 29
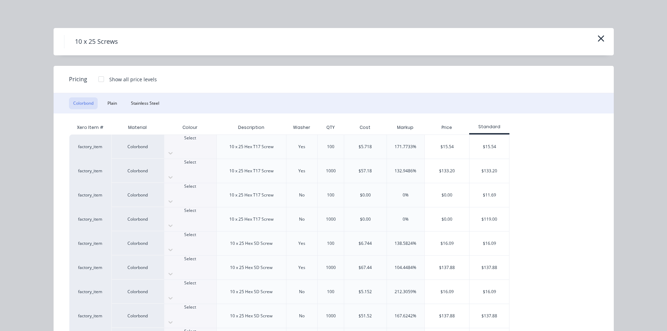
click at [198, 144] on div "Select" at bounding box center [190, 141] width 52 height 13
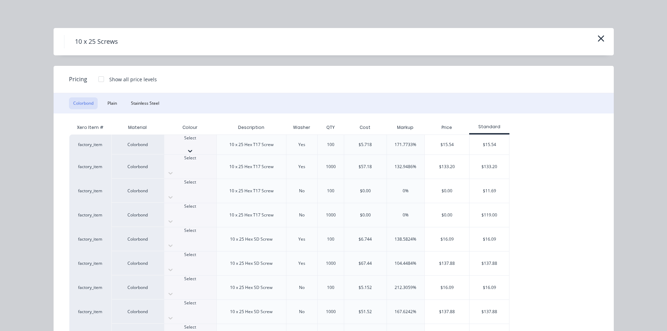
scroll to position [4, 0]
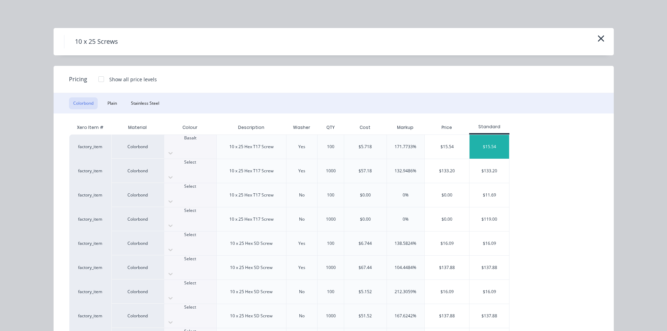
click at [501, 143] on div "$15.54" at bounding box center [489, 147] width 40 height 24
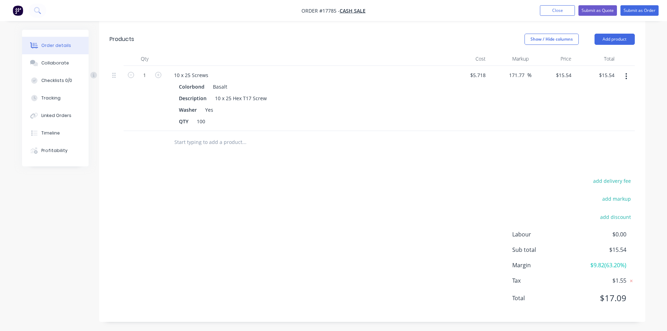
scroll to position [228, 0]
click at [227, 145] on input "text" at bounding box center [244, 141] width 140 height 14
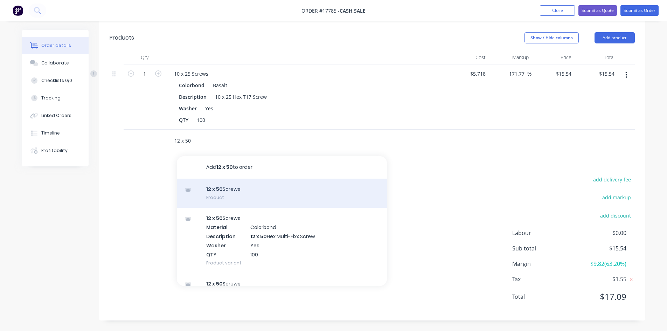
type input "12 x 50"
click at [234, 197] on div "12 x 50 Screws Product" at bounding box center [282, 193] width 210 height 29
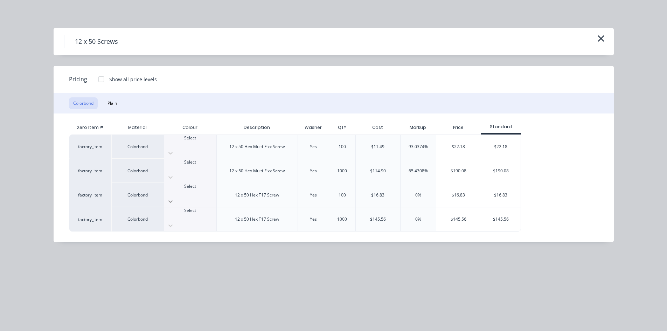
click at [174, 198] on icon at bounding box center [170, 201] width 7 height 7
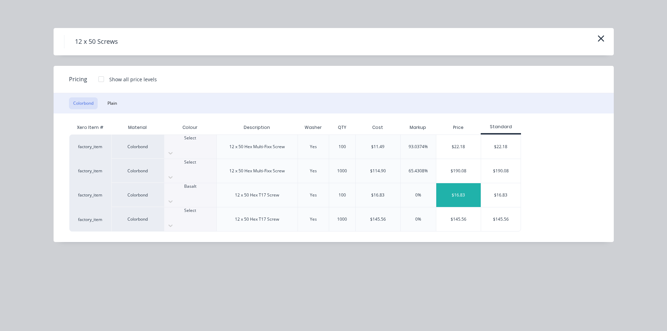
click at [461, 183] on div "$16.83" at bounding box center [458, 195] width 44 height 24
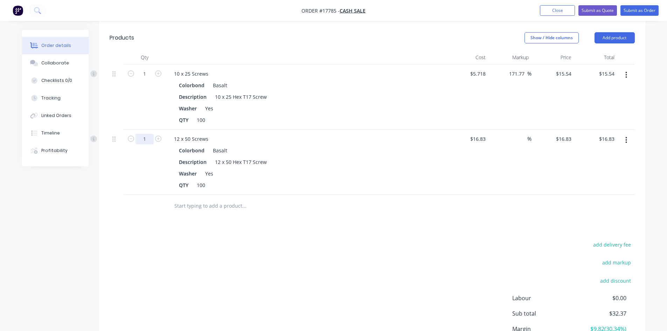
click at [147, 141] on input "1" at bounding box center [144, 139] width 18 height 11
type input "0.5"
type input "$8.42"
click at [342, 242] on div "add delivery fee add markup add discount Labour $0.00 Sub total $32.37 Margin $…" at bounding box center [372, 307] width 525 height 135
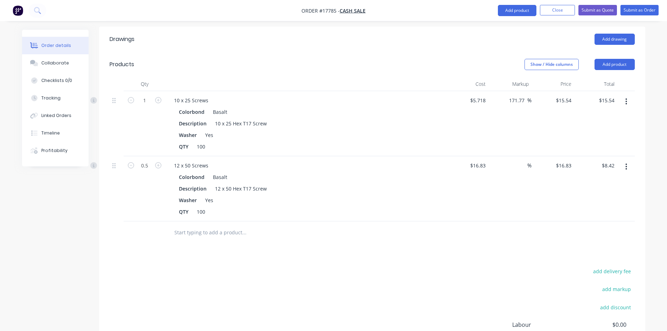
scroll to position [48, 0]
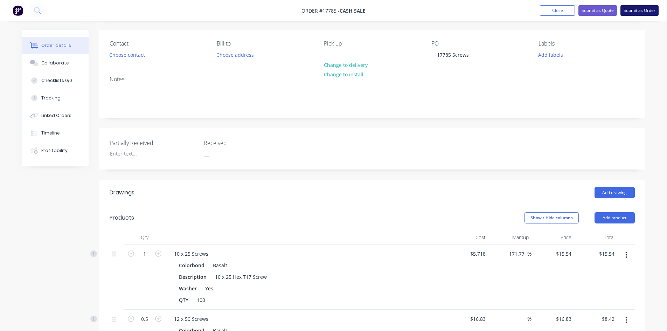
click at [643, 12] on button "Submit as Order" at bounding box center [639, 10] width 38 height 11
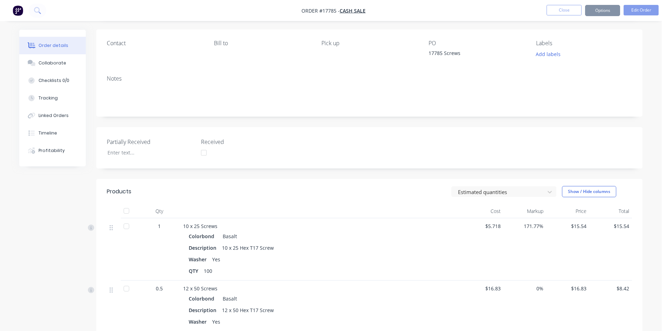
scroll to position [0, 0]
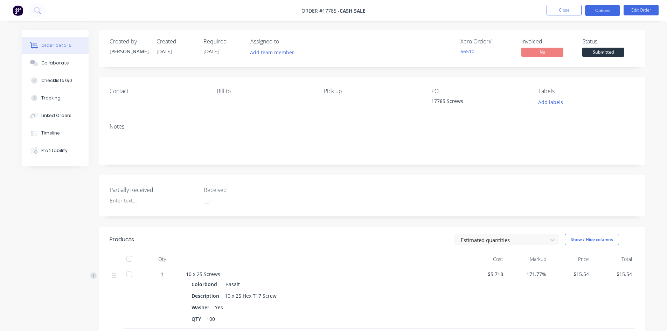
click at [603, 11] on button "Options" at bounding box center [602, 10] width 35 height 11
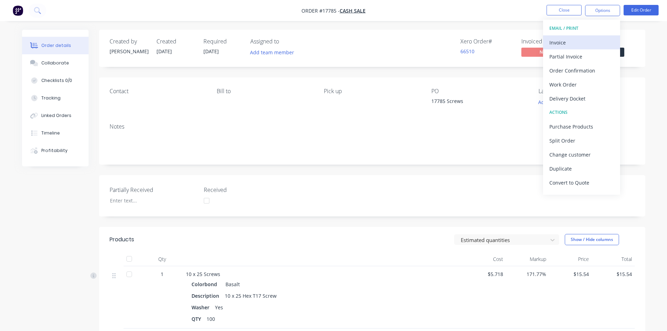
click at [590, 38] on div "Invoice" at bounding box center [581, 42] width 64 height 10
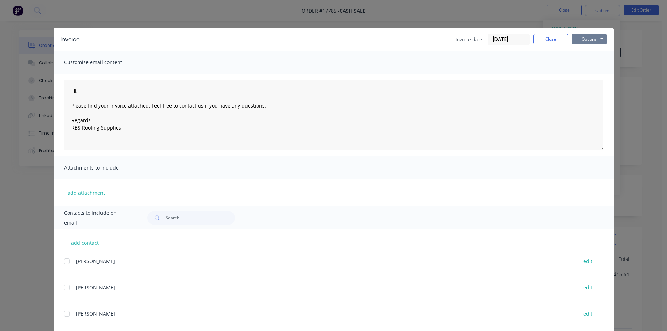
click at [585, 40] on button "Options" at bounding box center [589, 39] width 35 height 11
click at [589, 63] on button "Print" at bounding box center [594, 63] width 45 height 12
click at [549, 40] on button "Close" at bounding box center [550, 39] width 35 height 11
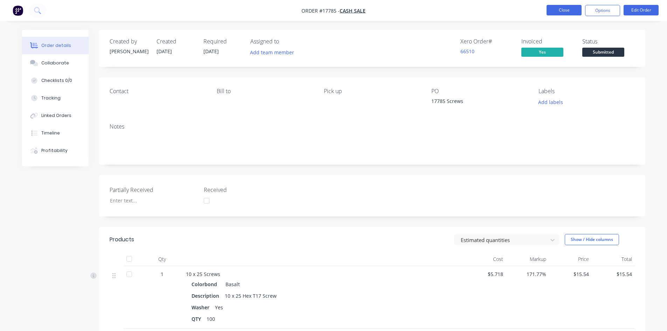
click at [562, 9] on button "Close" at bounding box center [563, 10] width 35 height 11
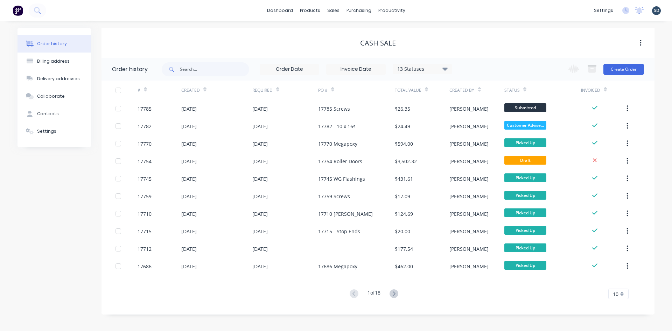
click at [428, 12] on div "dashboard products sales purchasing productivity dashboard products Product Cat…" at bounding box center [336, 10] width 672 height 21
click at [425, 10] on div "dashboard products sales purchasing productivity dashboard products Product Cat…" at bounding box center [336, 10] width 672 height 21
click at [424, 10] on div "dashboard products sales purchasing productivity dashboard products Product Cat…" at bounding box center [336, 10] width 672 height 21
click at [429, 13] on div "dashboard products sales purchasing productivity dashboard products Product Cat…" at bounding box center [336, 10] width 672 height 21
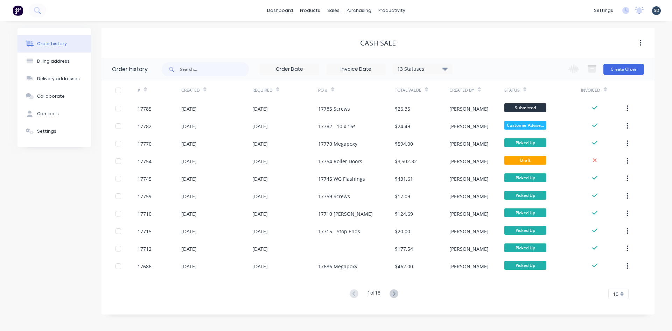
click at [429, 13] on div "dashboard products sales purchasing productivity dashboard products Product Cat…" at bounding box center [336, 10] width 672 height 21
click at [445, 11] on div "dashboard products sales purchasing productivity dashboard products Product Cat…" at bounding box center [336, 10] width 672 height 21
click at [421, 9] on div "dashboard products sales purchasing productivity dashboard products Product Cat…" at bounding box center [336, 10] width 672 height 21
click at [358, 29] on link "Sales Orders" at bounding box center [370, 33] width 93 height 14
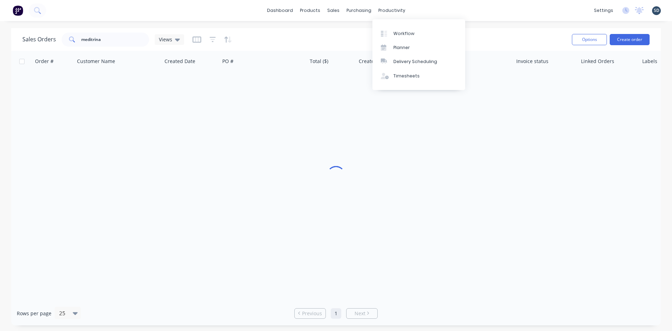
click at [429, 9] on div "dashboard products sales purchasing productivity dashboard products Product Cat…" at bounding box center [336, 10] width 672 height 21
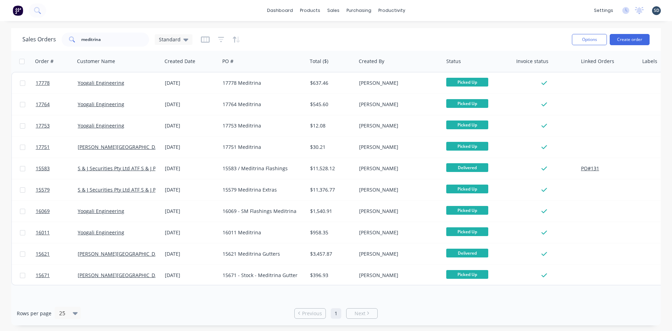
click at [439, 11] on div "dashboard products sales purchasing productivity dashboard products Product Cat…" at bounding box center [336, 10] width 672 height 21
click at [461, 14] on div "dashboard products sales purchasing productivity dashboard products Product Cat…" at bounding box center [336, 10] width 672 height 21
drag, startPoint x: 437, startPoint y: 12, endPoint x: 447, endPoint y: 9, distance: 10.9
click at [437, 12] on div "dashboard products sales purchasing productivity dashboard products Product Cat…" at bounding box center [336, 10] width 672 height 21
click at [424, 11] on div "dashboard products sales purchasing productivity dashboard products Product Cat…" at bounding box center [336, 10] width 672 height 21
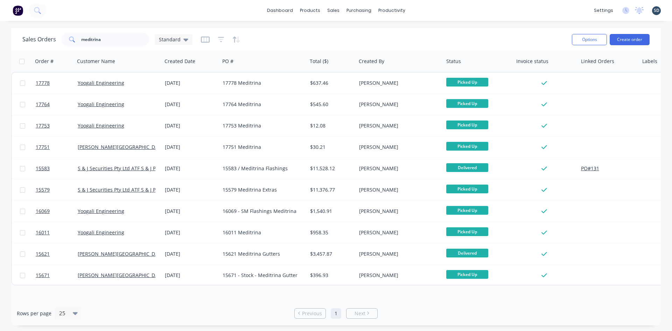
click at [415, 10] on div "dashboard products sales purchasing productivity dashboard products Product Cat…" at bounding box center [336, 10] width 672 height 21
click at [75, 10] on div "dashboard products sales purchasing productivity dashboard products Product Cat…" at bounding box center [336, 10] width 672 height 21
click at [73, 10] on div "dashboard products sales purchasing productivity dashboard products Product Cat…" at bounding box center [336, 10] width 672 height 21
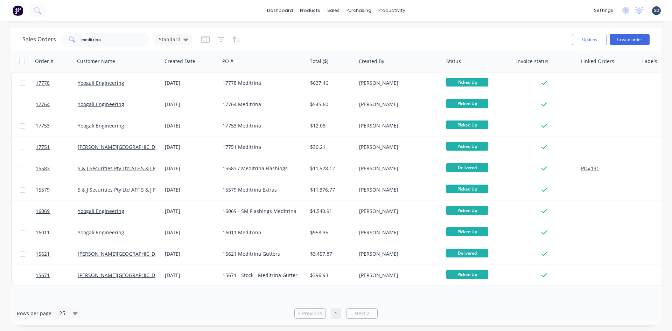
click at [454, 11] on div "dashboard products sales purchasing productivity dashboard products Product Cat…" at bounding box center [336, 10] width 672 height 21
click at [420, 12] on div "dashboard products sales purchasing productivity dashboard products Product Cat…" at bounding box center [336, 10] width 672 height 21
click at [425, 10] on div "dashboard products sales purchasing productivity dashboard products Product Cat…" at bounding box center [336, 10] width 672 height 21
click at [424, 10] on div "dashboard products sales purchasing productivity dashboard products Product Cat…" at bounding box center [336, 10] width 672 height 21
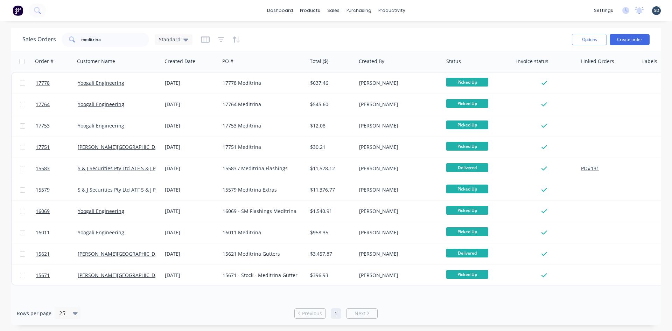
click at [424, 10] on div "dashboard products sales purchasing productivity dashboard products Product Cat…" at bounding box center [336, 10] width 672 height 21
click at [422, 11] on div "dashboard products sales purchasing productivity dashboard products Product Cat…" at bounding box center [336, 10] width 672 height 21
click at [362, 34] on div "Sales Orders" at bounding box center [359, 33] width 29 height 6
click at [425, 10] on div "dashboard products sales purchasing productivity dashboard products Product Cat…" at bounding box center [336, 10] width 672 height 21
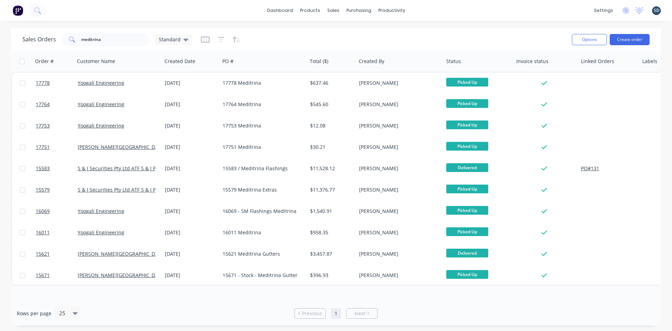
click at [440, 11] on div "dashboard products sales purchasing productivity dashboard products Product Cat…" at bounding box center [336, 10] width 672 height 21
click at [445, 9] on div "dashboard products sales purchasing productivity dashboard products Product Cat…" at bounding box center [336, 10] width 672 height 21
click at [448, 13] on div "dashboard products sales purchasing productivity dashboard products Product Cat…" at bounding box center [336, 10] width 672 height 21
click at [430, 11] on div "dashboard products sales purchasing productivity dashboard products Product Cat…" at bounding box center [336, 10] width 672 height 21
click at [429, 11] on div "dashboard products sales purchasing productivity dashboard products Product Cat…" at bounding box center [336, 10] width 672 height 21
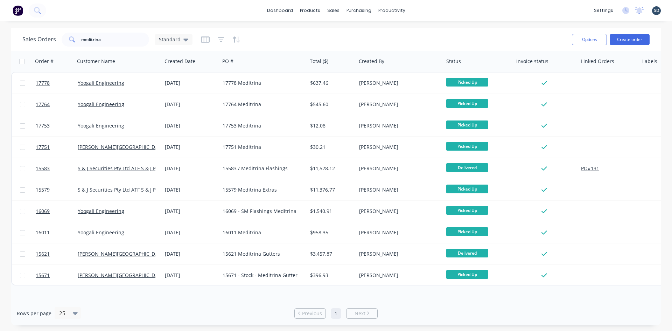
click at [429, 11] on div "dashboard products sales purchasing productivity dashboard products Product Cat…" at bounding box center [336, 10] width 672 height 21
click at [429, 14] on div "dashboard products sales purchasing productivity dashboard products Product Cat…" at bounding box center [336, 10] width 672 height 21
click at [415, 11] on div "dashboard products sales purchasing productivity dashboard products Product Cat…" at bounding box center [336, 10] width 672 height 21
click at [418, 10] on div "dashboard products sales purchasing productivity dashboard products Product Cat…" at bounding box center [336, 10] width 672 height 21
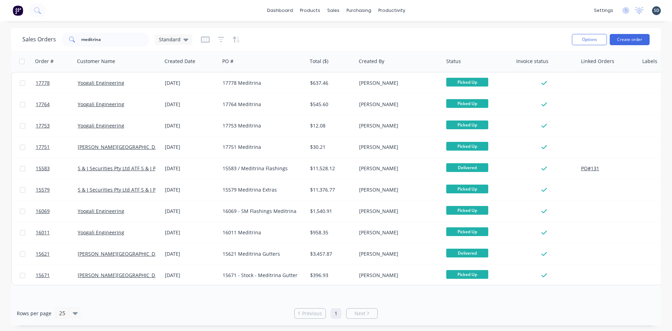
click at [433, 12] on div "dashboard products sales purchasing productivity dashboard products Product Cat…" at bounding box center [336, 10] width 672 height 21
click at [443, 9] on div "dashboard products sales purchasing productivity dashboard products Product Cat…" at bounding box center [336, 10] width 672 height 21
click at [432, 12] on div "dashboard products sales purchasing productivity dashboard products Product Cat…" at bounding box center [336, 10] width 672 height 21
drag, startPoint x: 117, startPoint y: 41, endPoint x: 71, endPoint y: 41, distance: 45.5
click at [71, 41] on div "meditrina" at bounding box center [106, 40] width 88 height 14
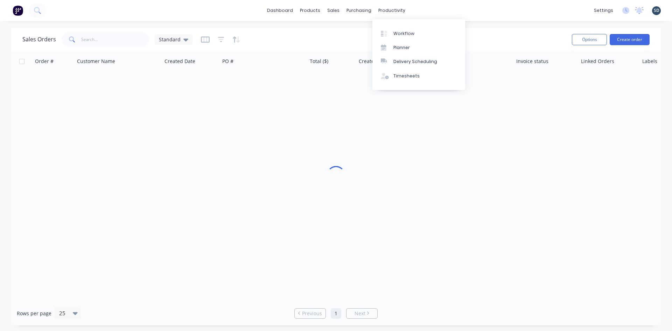
click at [422, 11] on div "dashboard products sales purchasing productivity dashboard products Product Cat…" at bounding box center [336, 10] width 672 height 21
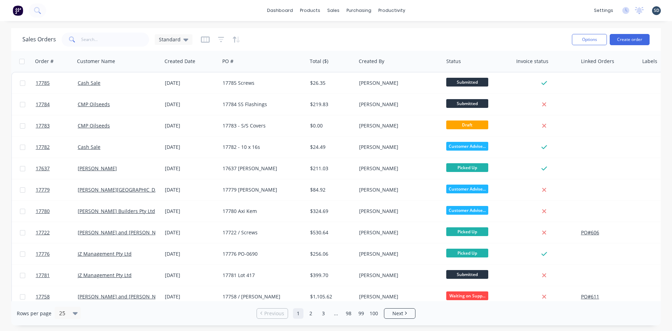
click at [422, 11] on div "dashboard products sales purchasing productivity dashboard products Product Cat…" at bounding box center [336, 10] width 672 height 21
click at [638, 39] on button "Create order" at bounding box center [630, 39] width 40 height 11
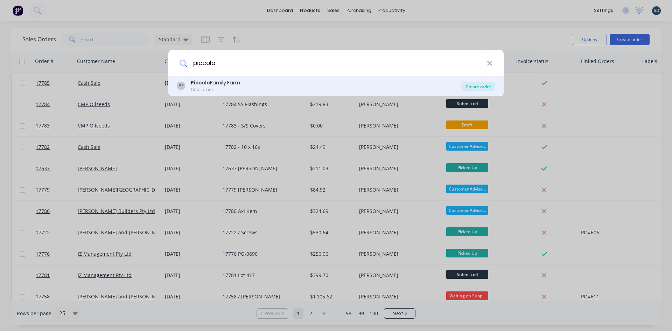
type input "piccolo"
click at [475, 85] on div "Create order" at bounding box center [478, 87] width 34 height 10
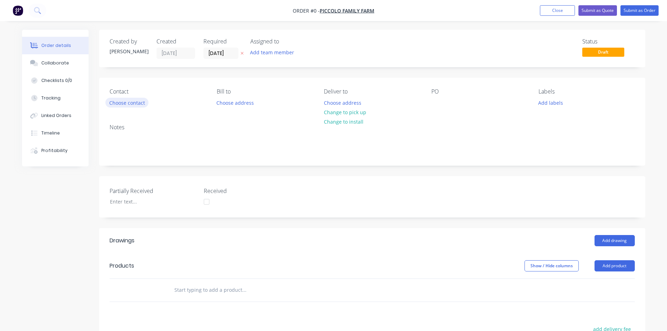
click at [133, 103] on button "Choose contact" at bounding box center [126, 102] width 43 height 9
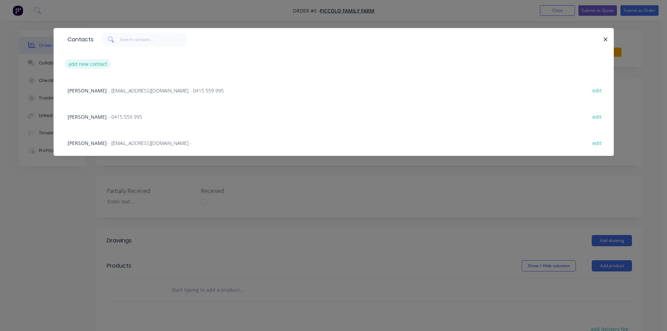
click at [91, 66] on button "add new contact" at bounding box center [88, 63] width 46 height 9
select select "AU"
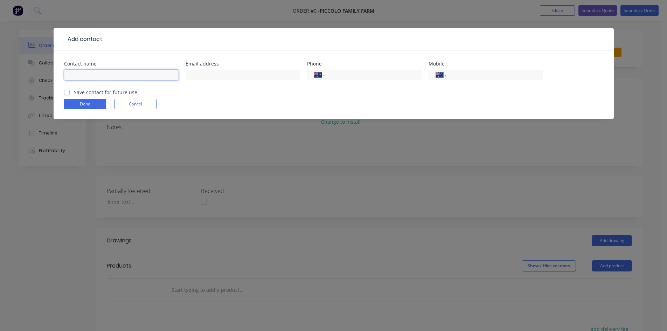
click at [82, 75] on input "text" at bounding box center [121, 75] width 114 height 11
type input "Dirk"
click at [479, 79] on input "tel" at bounding box center [493, 75] width 84 height 8
type input "0428 230 660"
click at [74, 92] on label "Save contact for future use" at bounding box center [105, 92] width 63 height 7
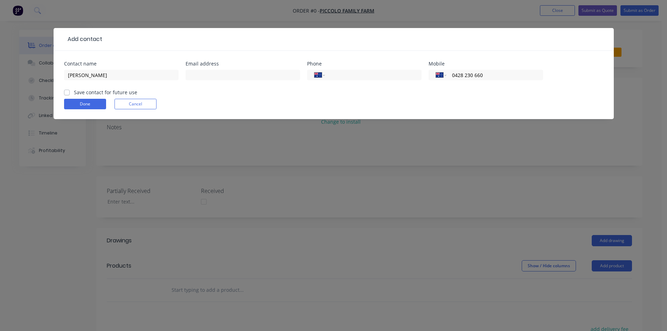
click at [65, 92] on input "Save contact for future use" at bounding box center [67, 92] width 6 height 7
checkbox input "true"
click at [78, 105] on button "Done" at bounding box center [85, 104] width 42 height 11
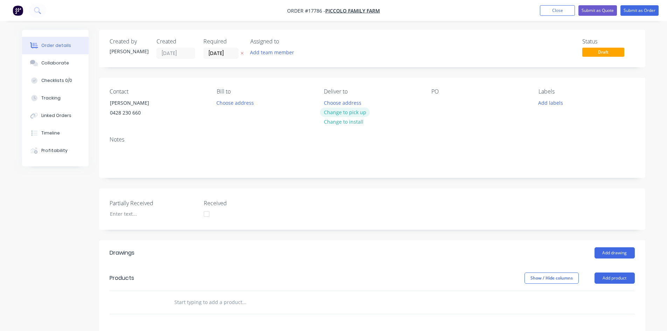
click at [353, 112] on button "Change to pick up" at bounding box center [345, 111] width 50 height 9
click at [434, 104] on div at bounding box center [436, 103] width 11 height 10
click at [474, 76] on div "Created by Sam Created 14/10/25 Required 14/10/25 Assigned to Add team member S…" at bounding box center [372, 256] width 546 height 452
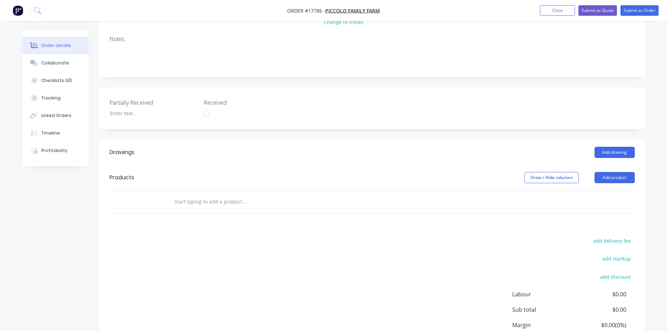
scroll to position [105, 0]
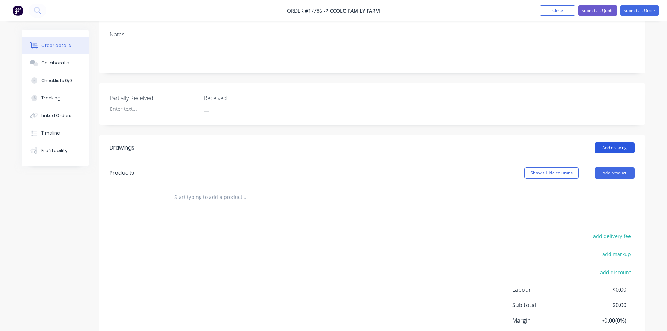
click at [604, 149] on button "Add drawing" at bounding box center [614, 147] width 40 height 11
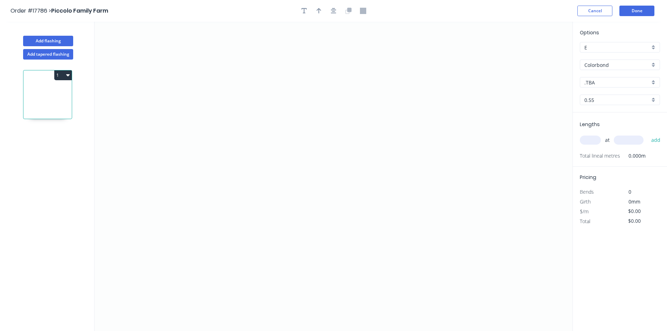
click at [611, 67] on input "Colorbond" at bounding box center [616, 64] width 65 height 7
click at [613, 103] on div "Galvanised" at bounding box center [619, 103] width 79 height 12
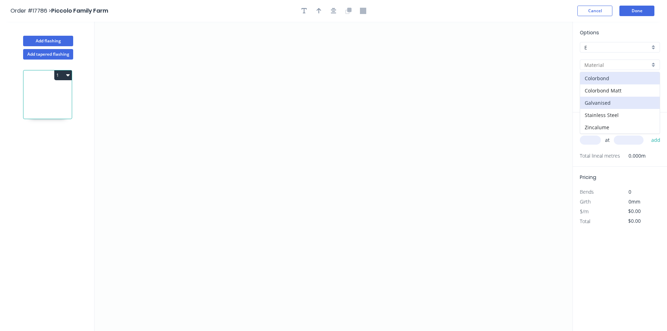
type input "Galvanised"
click at [616, 100] on input "0.55" at bounding box center [616, 99] width 65 height 7
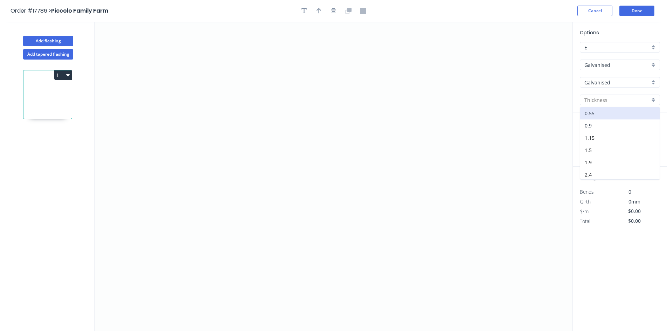
click at [611, 124] on div "0.9" at bounding box center [619, 125] width 79 height 12
type input "0.9"
click at [164, 83] on icon "0" at bounding box center [334, 176] width 478 height 309
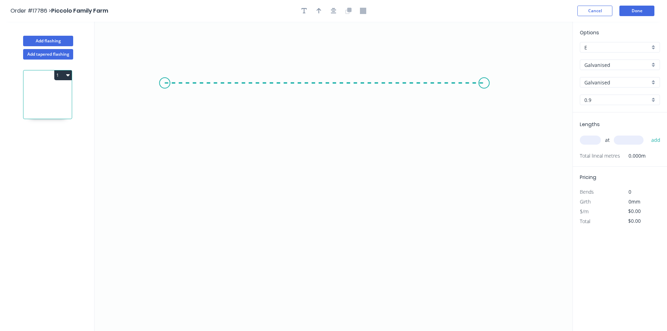
click at [484, 90] on icon "0" at bounding box center [334, 176] width 478 height 309
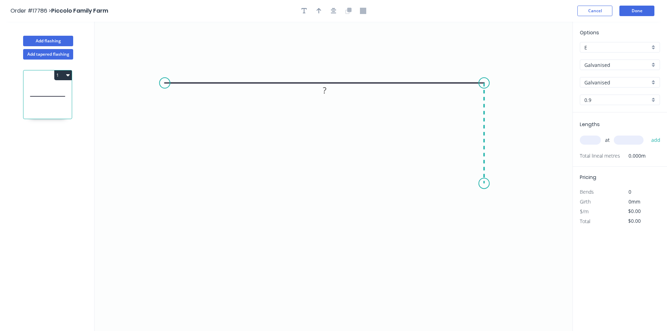
click at [483, 183] on icon "0 ?" at bounding box center [334, 176] width 478 height 309
click at [478, 196] on icon "0 ? ?" at bounding box center [334, 176] width 478 height 309
click at [164, 84] on circle at bounding box center [165, 83] width 11 height 11
click at [164, 183] on icon "0 ? ? ? ? º" at bounding box center [334, 176] width 478 height 309
click at [168, 192] on icon "0 ? ? ? ? ? º" at bounding box center [334, 176] width 478 height 309
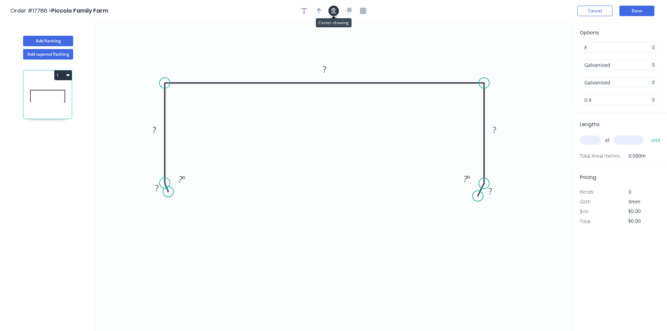
click at [334, 9] on icon "button" at bounding box center [334, 11] width 6 height 6
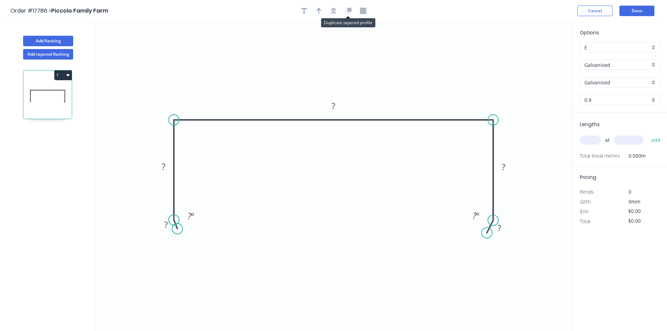
click at [349, 10] on icon at bounding box center [349, 10] width 4 height 4
click at [330, 104] on rect at bounding box center [334, 107] width 14 height 10
click at [507, 162] on rect at bounding box center [503, 167] width 23 height 14
click at [507, 165] on rect at bounding box center [504, 167] width 14 height 10
click at [501, 226] on rect at bounding box center [499, 228] width 14 height 10
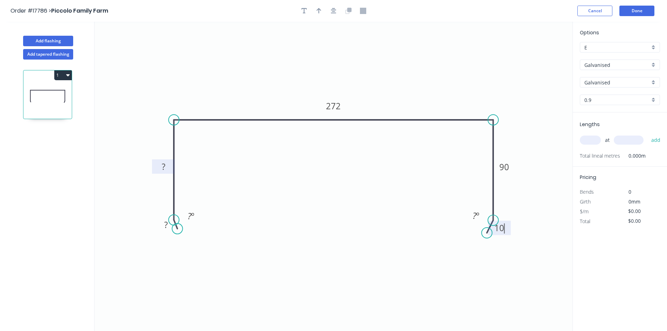
click at [168, 165] on rect at bounding box center [163, 167] width 14 height 10
click at [168, 222] on rect at bounding box center [166, 225] width 14 height 10
type input "$36.70"
click at [192, 214] on tspan "º" at bounding box center [192, 216] width 3 height 12
click at [485, 218] on rect at bounding box center [476, 215] width 23 height 14
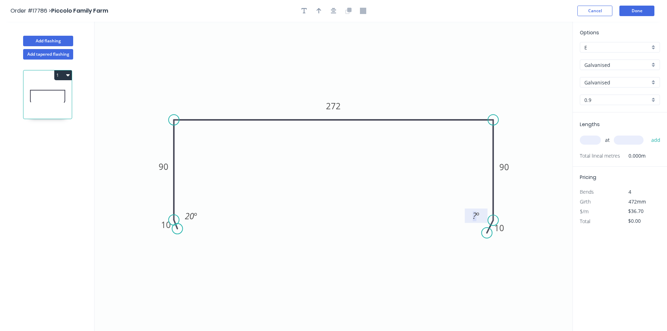
click at [479, 217] on tspan "º" at bounding box center [477, 216] width 3 height 12
drag, startPoint x: 201, startPoint y: 218, endPoint x: 145, endPoint y: 222, distance: 55.8
click at [145, 222] on rect at bounding box center [135, 219] width 23 height 14
click at [464, 210] on icon "0 10 90 272 90 10 20 º 20 º" at bounding box center [334, 176] width 478 height 309
drag, startPoint x: 466, startPoint y: 213, endPoint x: 523, endPoint y: 215, distance: 57.1
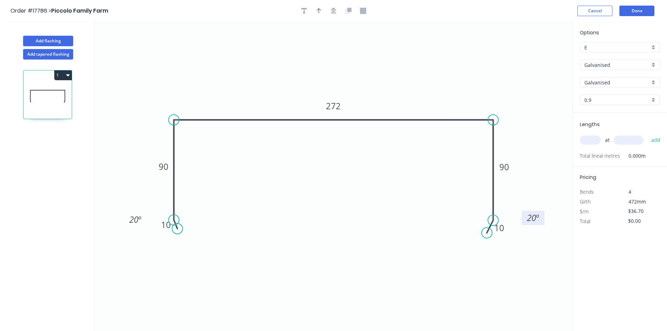
click at [523, 215] on rect at bounding box center [533, 217] width 23 height 14
click at [509, 143] on div "Show angle" at bounding box center [532, 145] width 70 height 14
click at [485, 131] on rect at bounding box center [481, 132] width 14 height 10
drag, startPoint x: 471, startPoint y: 129, endPoint x: 513, endPoint y: 93, distance: 55.4
click at [513, 93] on rect at bounding box center [522, 95] width 23 height 14
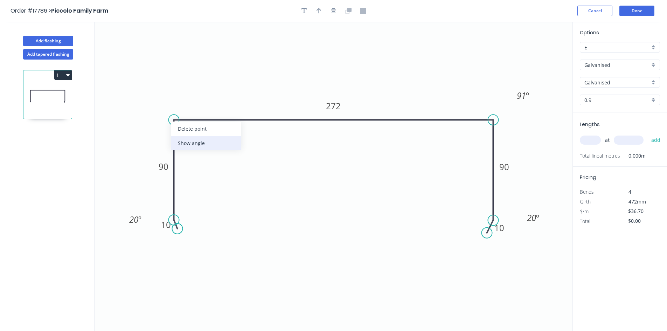
click at [200, 138] on div "Show angle" at bounding box center [206, 143] width 70 height 14
click at [188, 129] on tspan "º" at bounding box center [187, 132] width 3 height 12
click at [194, 96] on icon "0 10 90 272 90 10 91 º 91 º 20 º 20 º" at bounding box center [334, 176] width 478 height 309
drag, startPoint x: 194, startPoint y: 134, endPoint x: 157, endPoint y: 92, distance: 56.5
click at [157, 92] on rect at bounding box center [149, 89] width 23 height 14
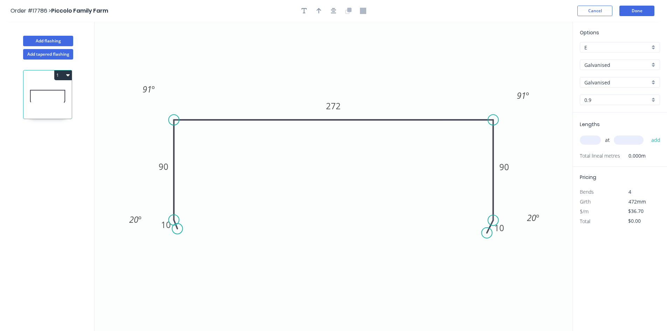
click at [328, 14] on div at bounding box center [334, 11] width 74 height 11
click at [332, 12] on icon "button" at bounding box center [334, 11] width 6 height 6
click at [317, 12] on icon "button" at bounding box center [318, 11] width 5 height 6
drag, startPoint x: 536, startPoint y: 54, endPoint x: 418, endPoint y: 89, distance: 123.5
click at [418, 89] on icon at bounding box center [418, 80] width 6 height 22
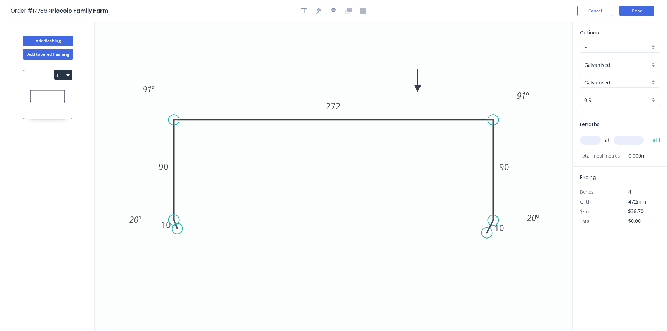
click at [588, 140] on input "text" at bounding box center [590, 139] width 21 height 9
type input "1"
click at [622, 144] on input "text" at bounding box center [629, 139] width 30 height 9
type input "1100"
click at [652, 137] on button "add" at bounding box center [656, 140] width 16 height 12
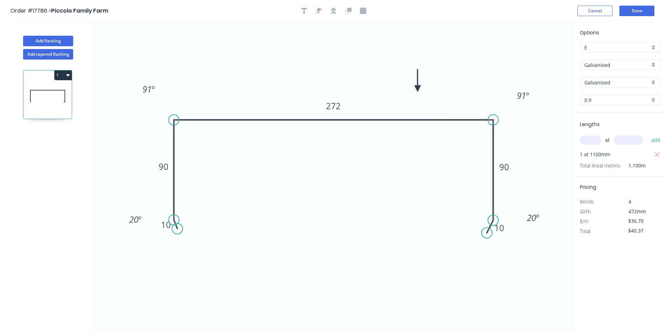
click at [67, 76] on icon "button" at bounding box center [68, 75] width 4 height 6
click at [61, 89] on div "Duplicate" at bounding box center [39, 93] width 54 height 10
type input "$0.00"
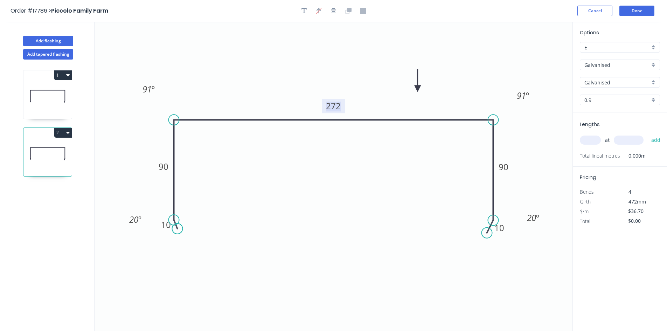
click at [330, 106] on tspan "272" at bounding box center [333, 106] width 15 height 12
click at [314, 55] on icon "0 10 90 270 90 10 91 º 91 º 20 º 20 º" at bounding box center [334, 176] width 478 height 309
click at [333, 12] on icon "button" at bounding box center [334, 11] width 6 height 6
click at [593, 142] on input "text" at bounding box center [590, 139] width 21 height 9
type input "2"
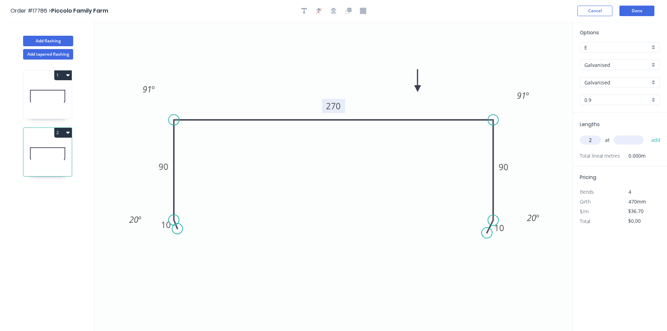
click at [631, 141] on input "text" at bounding box center [629, 139] width 30 height 9
type input "2200"
click at [652, 141] on button "add" at bounding box center [656, 140] width 16 height 12
type input "$161.48"
click at [641, 12] on button "Done" at bounding box center [636, 11] width 35 height 11
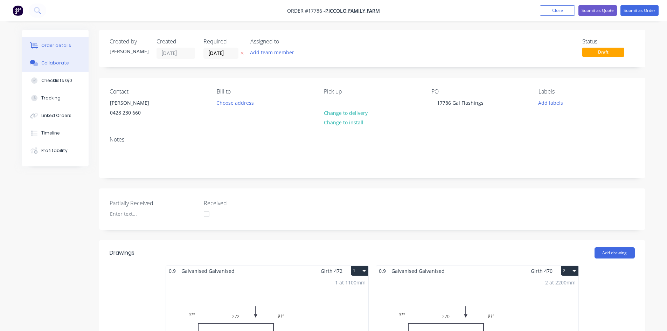
click at [50, 60] on div "Collaborate" at bounding box center [55, 63] width 28 height 6
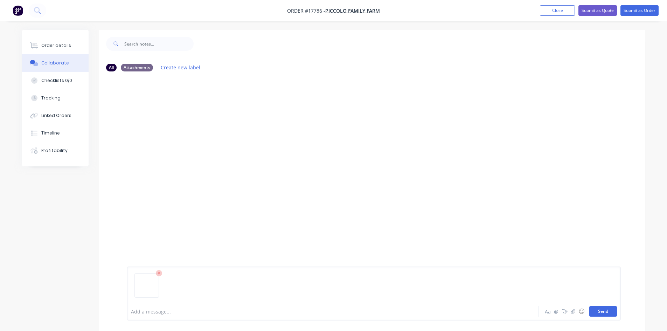
click at [597, 312] on button "Send" at bounding box center [603, 311] width 28 height 11
click at [64, 45] on div "Order details" at bounding box center [56, 45] width 30 height 6
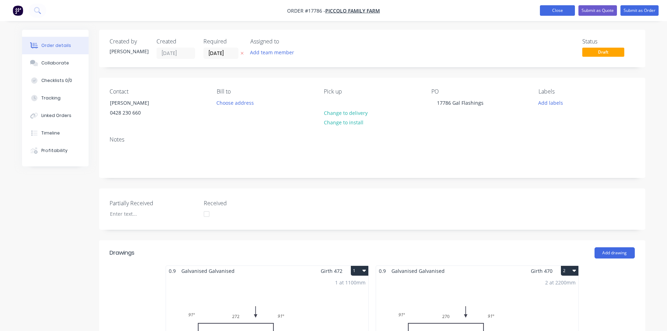
click at [556, 10] on button "Close" at bounding box center [557, 10] width 35 height 11
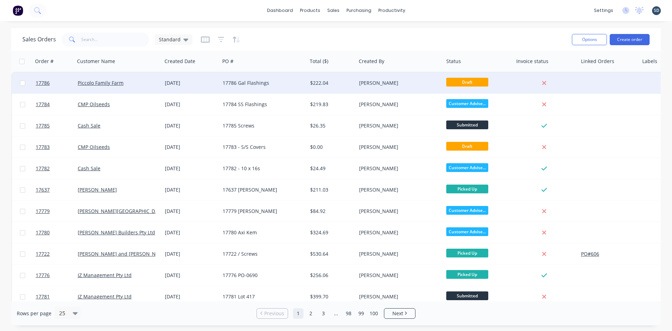
click at [277, 88] on div "17786 Gal Flashings" at bounding box center [264, 82] width 88 height 21
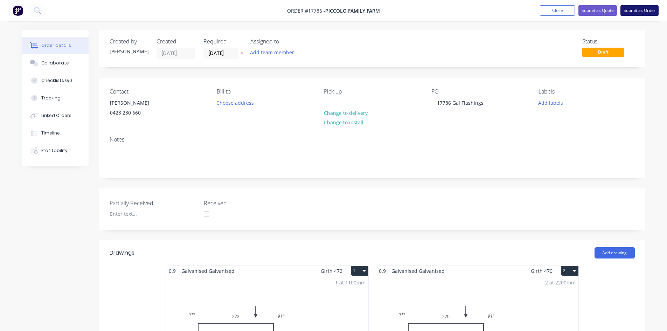
click at [639, 12] on button "Submit as Order" at bounding box center [639, 10] width 38 height 11
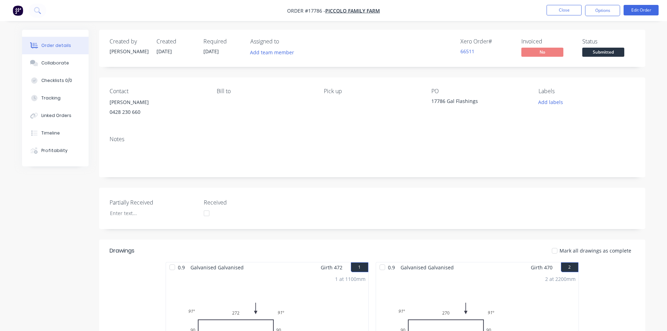
click at [405, 12] on nav "Order #17786 - Piccolo Family Farm Close Options Edit Order" at bounding box center [333, 10] width 667 height 21
click at [406, 9] on nav "Order #17786 - Piccolo Family Farm Close Options Edit Order" at bounding box center [333, 10] width 667 height 21
click at [395, 8] on nav "Order #17786 - Piccolo Family Farm Close Options Edit Order" at bounding box center [333, 10] width 667 height 21
drag, startPoint x: 395, startPoint y: 8, endPoint x: 390, endPoint y: 9, distance: 4.9
click at [390, 9] on nav "Order #17786 - Piccolo Family Farm Close Options Edit Order" at bounding box center [333, 10] width 667 height 21
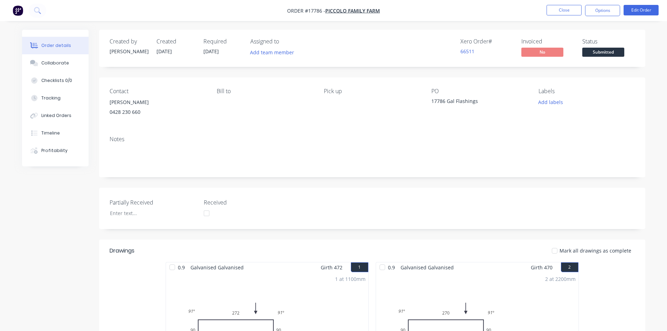
click at [390, 9] on nav "Order #17786 - Piccolo Family Farm Close Options Edit Order" at bounding box center [333, 10] width 667 height 21
click at [396, 10] on nav "Order #17786 - Piccolo Family Farm Close Options Edit Order" at bounding box center [333, 10] width 667 height 21
click at [394, 10] on nav "Order #17786 - Piccolo Family Farm Close Options Edit Order" at bounding box center [333, 10] width 667 height 21
click at [394, 9] on nav "Order #17786 - Piccolo Family Farm Close Options Edit Order" at bounding box center [333, 10] width 667 height 21
click at [392, 9] on nav "Order #17786 - Piccolo Family Farm Close Options Edit Order" at bounding box center [333, 10] width 667 height 21
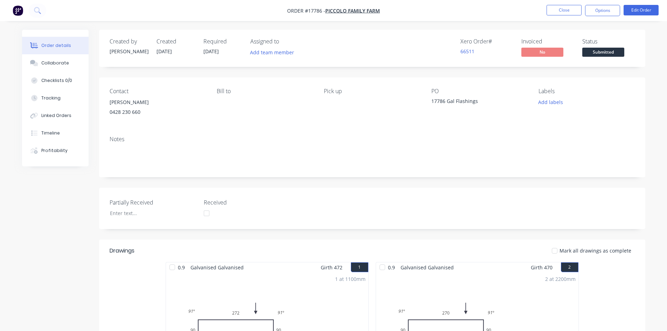
click at [392, 9] on nav "Order #17786 - Piccolo Family Farm Close Options Edit Order" at bounding box center [333, 10] width 667 height 21
click at [398, 11] on nav "Order #17786 - Piccolo Family Farm Close Options Edit Order" at bounding box center [333, 10] width 667 height 21
drag, startPoint x: 398, startPoint y: 11, endPoint x: 393, endPoint y: 10, distance: 5.0
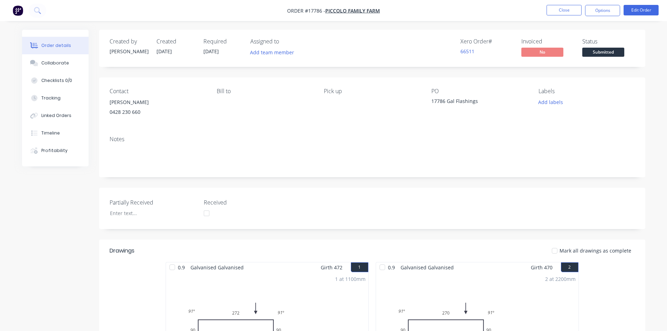
click at [393, 9] on nav "Order #17786 - Piccolo Family Farm Close Options Edit Order" at bounding box center [333, 10] width 667 height 21
click at [395, 26] on div "Order details Collaborate Checklists 0/0 Tracking Linked Orders Timeline Profit…" at bounding box center [333, 255] width 667 height 511
click at [56, 134] on div "Timeline" at bounding box center [50, 133] width 19 height 6
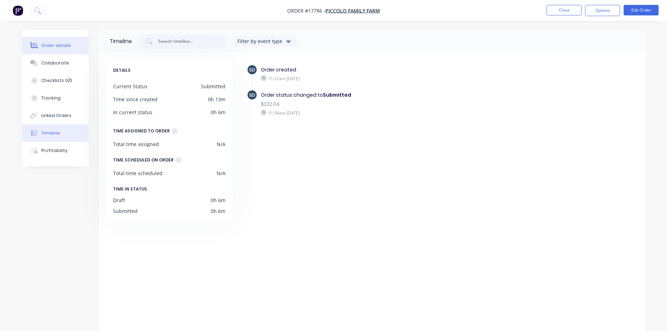
click at [62, 43] on div "Order details" at bounding box center [56, 45] width 30 height 6
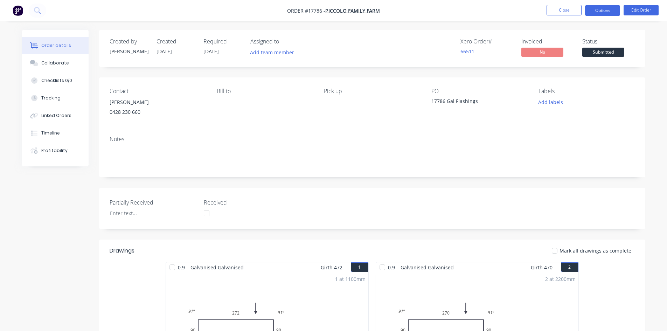
click at [602, 11] on button "Options" at bounding box center [602, 10] width 35 height 11
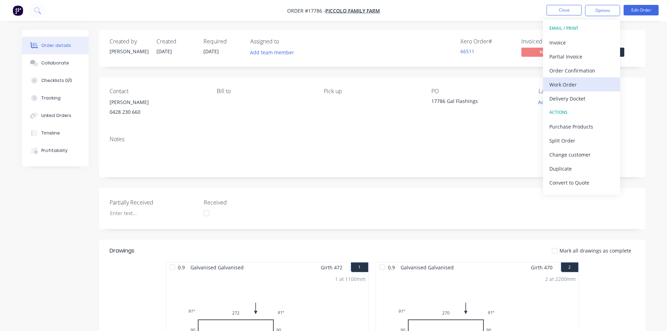
click at [595, 85] on div "Work Order" at bounding box center [581, 84] width 64 height 10
click at [595, 85] on div "Custom" at bounding box center [581, 84] width 64 height 10
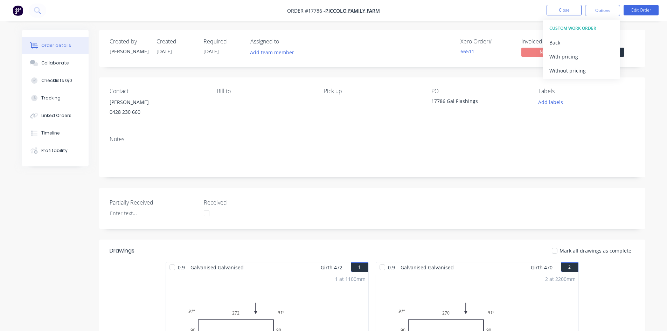
click at [595, 78] on div "CUSTOM WORK ORDER Back With pricing Without pricing" at bounding box center [581, 50] width 77 height 60
click at [597, 68] on div "Without pricing" at bounding box center [581, 70] width 64 height 10
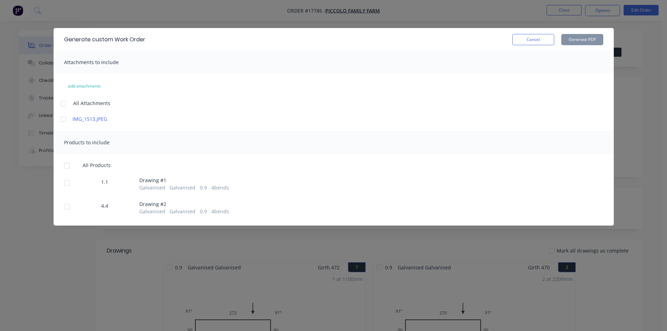
click at [63, 102] on div at bounding box center [63, 104] width 14 height 14
click at [64, 168] on div at bounding box center [67, 166] width 14 height 14
click at [583, 40] on button "Generate PDF" at bounding box center [582, 39] width 42 height 11
click at [530, 40] on button "Cancel" at bounding box center [533, 39] width 42 height 11
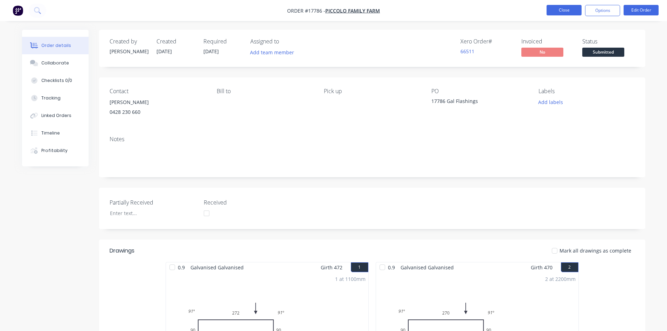
click at [567, 12] on button "Close" at bounding box center [563, 10] width 35 height 11
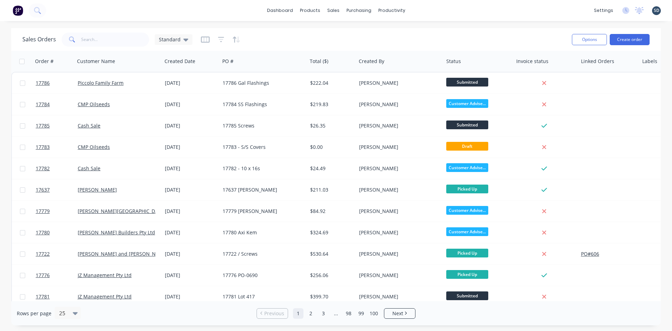
click at [460, 8] on div "dashboard products sales purchasing productivity dashboard products Product Cat…" at bounding box center [336, 10] width 672 height 21
click at [427, 10] on div "dashboard products sales purchasing productivity dashboard products Product Cat…" at bounding box center [336, 10] width 672 height 21
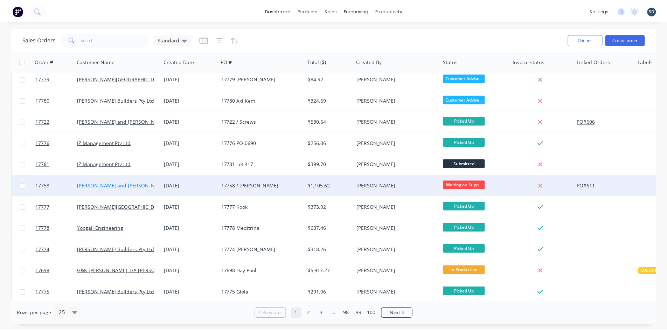
scroll to position [140, 0]
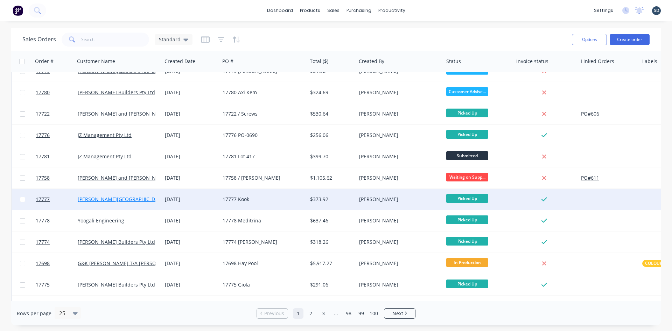
click at [104, 196] on link "[PERSON_NAME][GEOGRAPHIC_DATA]" at bounding box center [122, 199] width 88 height 7
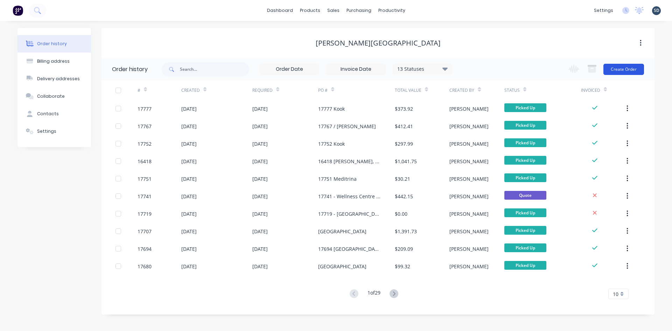
click at [622, 67] on button "Create Order" at bounding box center [624, 69] width 41 height 11
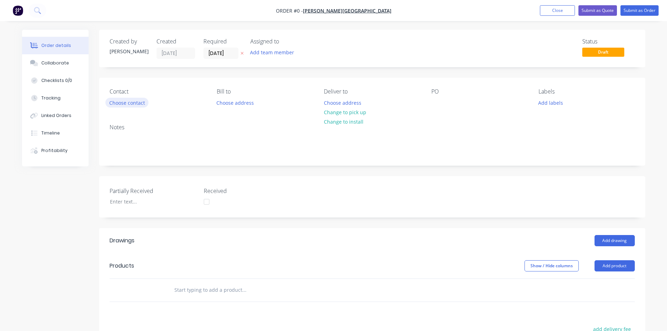
click at [117, 105] on button "Choose contact" at bounding box center [126, 102] width 43 height 9
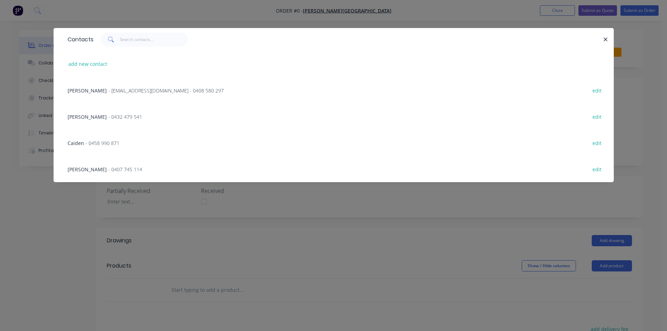
click at [108, 90] on span "- glenn67@live.com.au - 0408 580 297" at bounding box center [166, 90] width 116 height 7
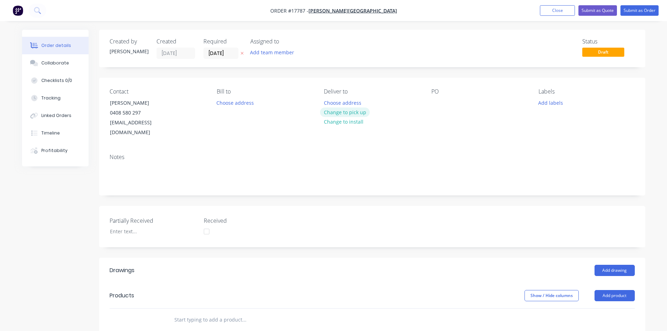
click at [326, 108] on button "Change to pick up" at bounding box center [345, 111] width 50 height 9
click at [439, 100] on div at bounding box center [436, 103] width 11 height 10
click at [441, 136] on div "Contact Glenn Walsh 0408 580 297 glenn67@live.com.au Bill to Choose address Pic…" at bounding box center [372, 113] width 546 height 70
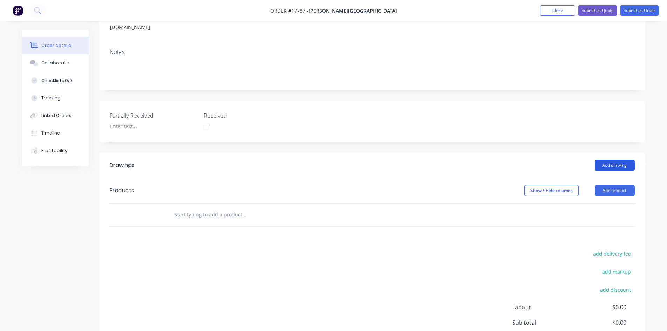
click at [617, 160] on button "Add drawing" at bounding box center [614, 165] width 40 height 11
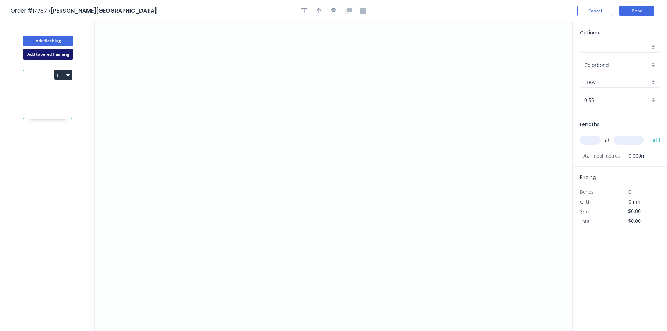
click at [62, 55] on button "Add tapered flashing" at bounding box center [48, 54] width 50 height 11
click at [263, 99] on icon "0" at bounding box center [334, 99] width 478 height 154
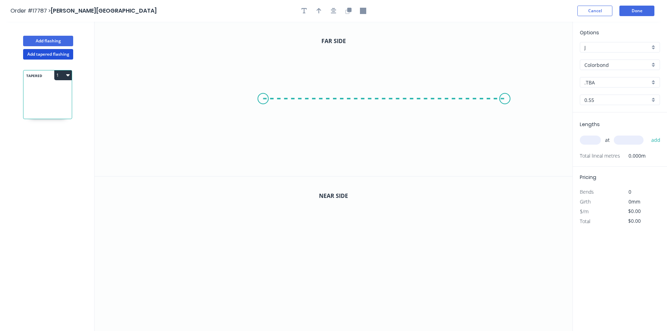
click at [505, 100] on icon "0" at bounding box center [334, 99] width 478 height 154
click at [513, 111] on icon "0 ?" at bounding box center [334, 99] width 478 height 154
click at [262, 101] on circle at bounding box center [263, 98] width 11 height 11
click at [251, 110] on icon "0 ? ? ? º" at bounding box center [334, 99] width 478 height 154
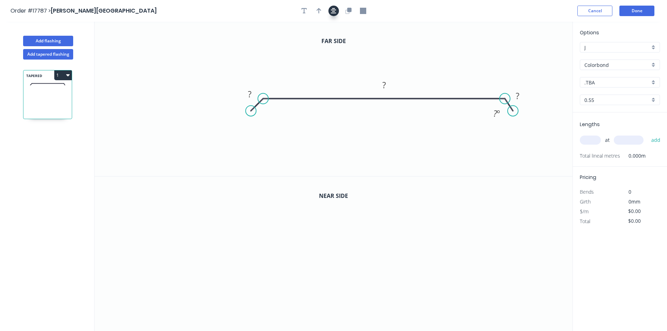
click at [334, 9] on icon "button" at bounding box center [334, 11] width 6 height 6
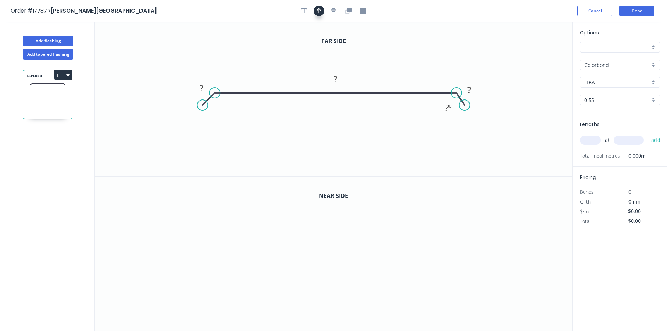
click at [315, 12] on button "button" at bounding box center [319, 11] width 11 height 11
drag, startPoint x: 536, startPoint y: 55, endPoint x: 397, endPoint y: 72, distance: 140.0
click at [401, 71] on icon at bounding box center [401, 61] width 6 height 22
click at [339, 79] on rect at bounding box center [336, 80] width 14 height 10
click at [470, 89] on tspan "?" at bounding box center [469, 90] width 4 height 12
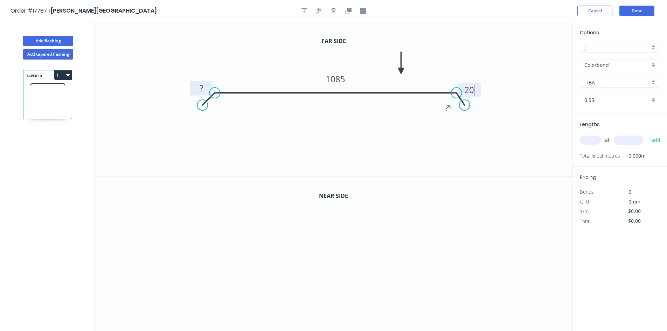
click at [199, 85] on rect at bounding box center [201, 89] width 14 height 10
click at [230, 115] on div "Show angle" at bounding box center [252, 117] width 70 height 14
type input "$49.50"
click at [220, 111] on tspan "?" at bounding box center [220, 109] width 4 height 12
drag, startPoint x: 230, startPoint y: 111, endPoint x: 239, endPoint y: 70, distance: 42.0
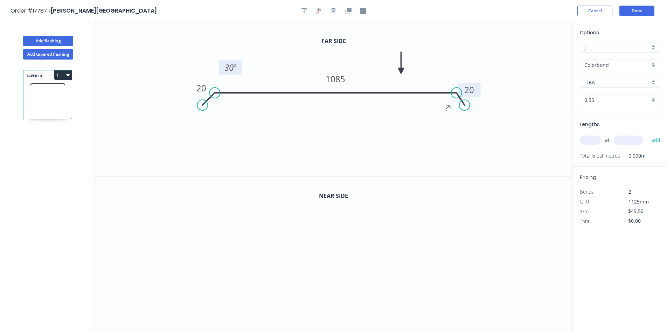
click at [239, 70] on rect at bounding box center [230, 67] width 23 height 14
click at [450, 107] on tspan "º" at bounding box center [449, 108] width 3 height 12
drag, startPoint x: 439, startPoint y: 96, endPoint x: 443, endPoint y: 62, distance: 34.6
click at [443, 62] on rect at bounding box center [452, 65] width 23 height 14
click at [335, 11] on icon "button" at bounding box center [334, 11] width 6 height 6
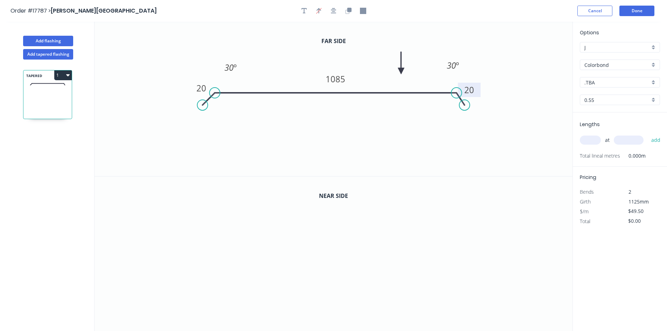
click at [535, 114] on icon "0 20 1085 20 30 º 30 º" at bounding box center [334, 99] width 478 height 154
click at [595, 13] on button "Cancel" at bounding box center [594, 11] width 35 height 11
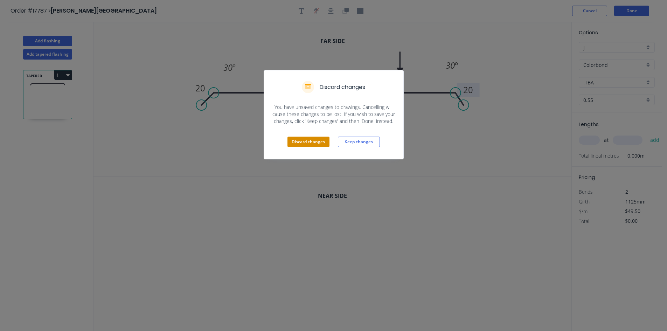
click at [319, 140] on button "Discard changes" at bounding box center [308, 142] width 42 height 11
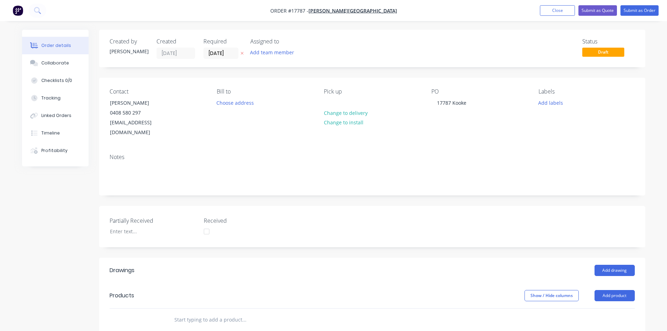
click at [410, 74] on div "Created by Sam Created 14/10/25 Required 14/10/25 Assigned to Add team member S…" at bounding box center [372, 265] width 546 height 470
drag, startPoint x: 410, startPoint y: 74, endPoint x: 400, endPoint y: 73, distance: 10.5
click at [400, 73] on div "Created by Sam Created 14/10/25 Required 14/10/25 Assigned to Add team member S…" at bounding box center [372, 265] width 546 height 470
drag, startPoint x: 407, startPoint y: 74, endPoint x: 397, endPoint y: 74, distance: 10.2
click at [397, 74] on div "Created by Sam Created 14/10/25 Required 14/10/25 Assigned to Add team member S…" at bounding box center [372, 265] width 546 height 470
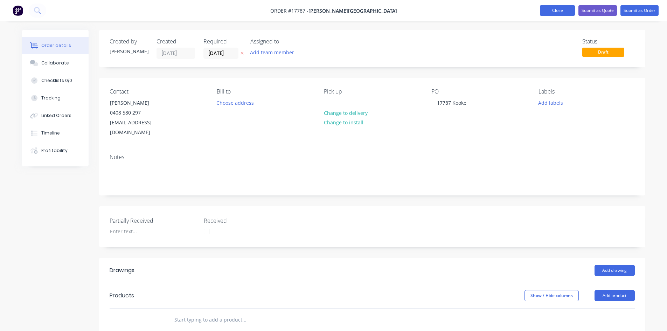
click at [562, 10] on button "Close" at bounding box center [557, 10] width 35 height 11
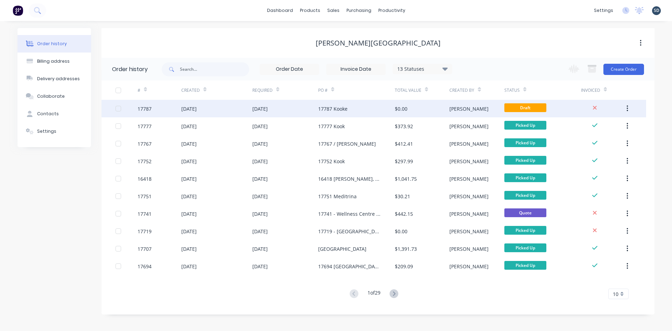
click at [630, 106] on button "button" at bounding box center [627, 108] width 16 height 13
click at [615, 123] on div "Archive" at bounding box center [603, 127] width 54 height 10
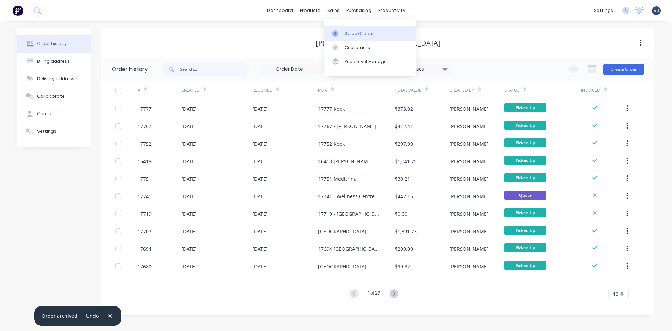
click at [360, 33] on div "Sales Orders" at bounding box center [359, 33] width 29 height 6
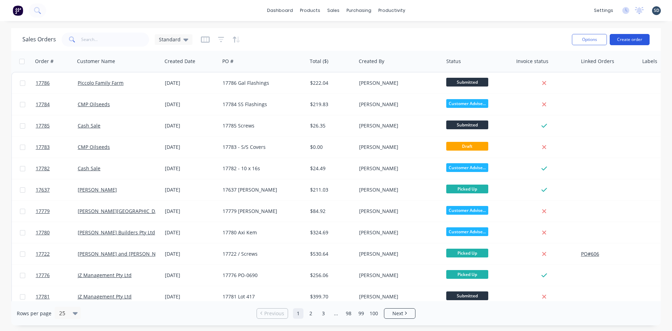
click at [629, 40] on button "Create order" at bounding box center [630, 39] width 40 height 11
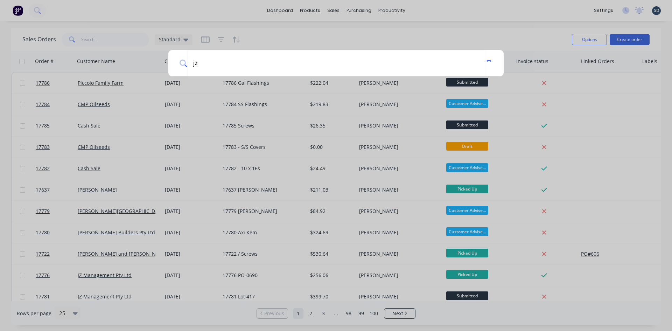
type input "jz"
click at [450, 33] on div "jz" at bounding box center [336, 165] width 672 height 331
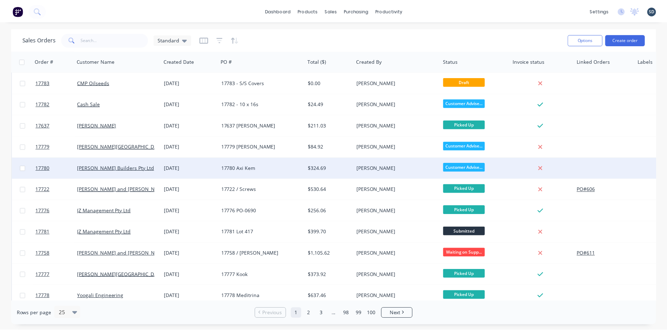
scroll to position [70, 0]
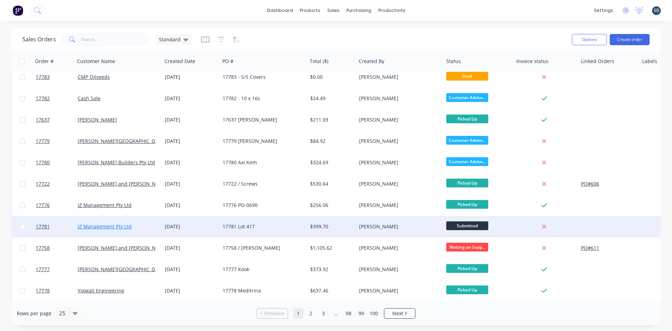
click at [98, 225] on link "JZ Management Pty Ltd" at bounding box center [105, 226] width 54 height 7
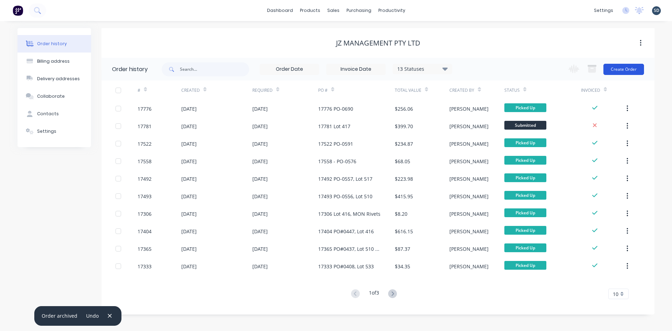
click at [619, 70] on button "Create Order" at bounding box center [624, 69] width 41 height 11
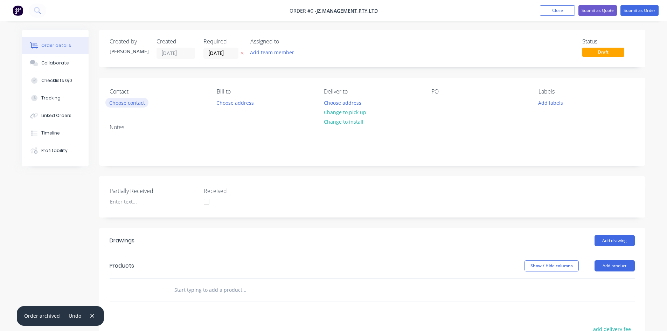
click at [131, 103] on button "Choose contact" at bounding box center [126, 102] width 43 height 9
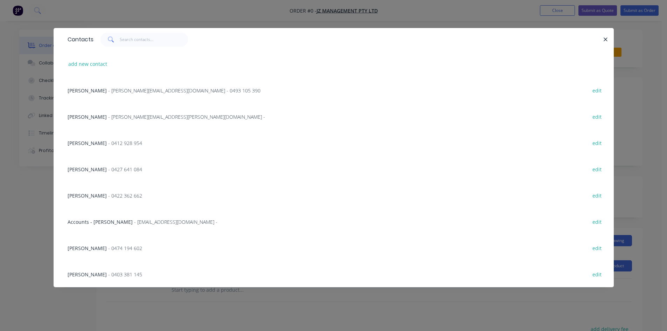
click at [108, 144] on span "- 0412 928 954" at bounding box center [125, 143] width 34 height 7
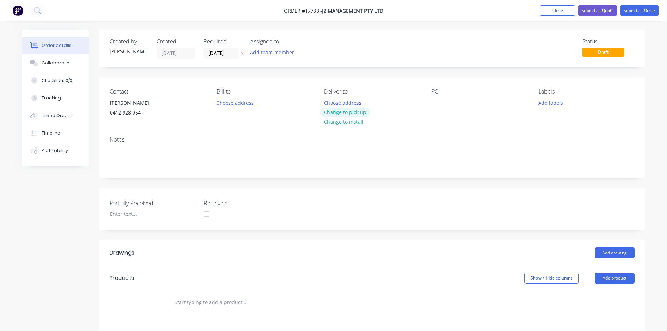
click at [353, 109] on button "Change to pick up" at bounding box center [345, 111] width 50 height 9
click at [439, 104] on div at bounding box center [436, 103] width 11 height 10
click at [388, 87] on div "Contact Carmello 0412 928 954 Bill to Choose address Pick up Change to delivery…" at bounding box center [372, 104] width 546 height 53
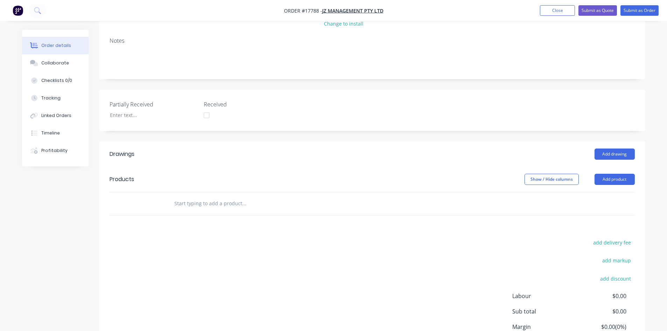
scroll to position [105, 0]
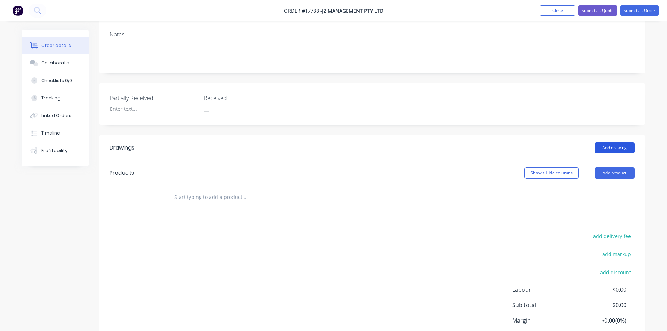
click at [618, 148] on button "Add drawing" at bounding box center [614, 147] width 40 height 11
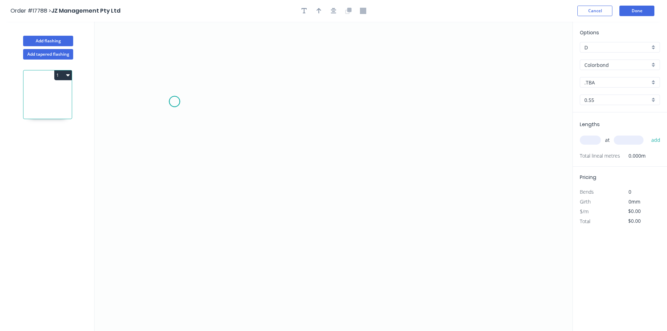
click at [174, 102] on icon "0" at bounding box center [334, 176] width 478 height 309
click at [467, 95] on icon "0" at bounding box center [334, 176] width 478 height 309
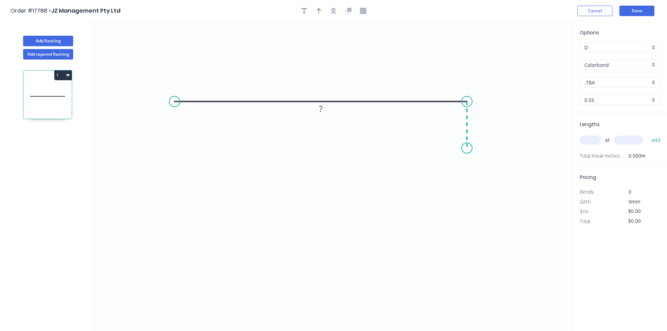
click at [465, 148] on icon "0 ?" at bounding box center [334, 176] width 478 height 309
click at [183, 126] on div "Crush & Fold" at bounding box center [209, 125] width 70 height 14
drag, startPoint x: 195, startPoint y: 82, endPoint x: 183, endPoint y: 123, distance: 42.4
click at [183, 123] on rect at bounding box center [173, 122] width 28 height 14
click at [321, 85] on tspan "?" at bounding box center [321, 88] width 4 height 12
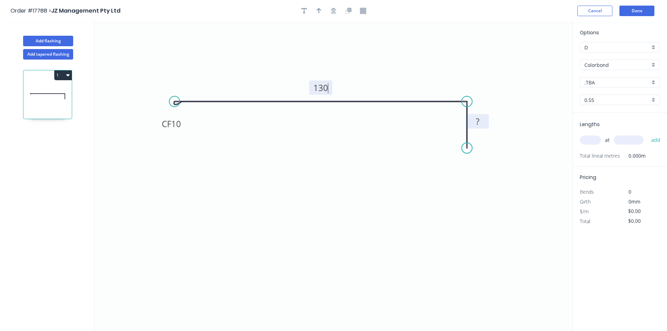
click at [479, 120] on tspan "?" at bounding box center [478, 122] width 4 height 12
click at [501, 73] on icon "0 CF 10 130 35" at bounding box center [334, 176] width 478 height 309
type input "$16.56"
click at [331, 12] on icon "button" at bounding box center [334, 11] width 6 height 6
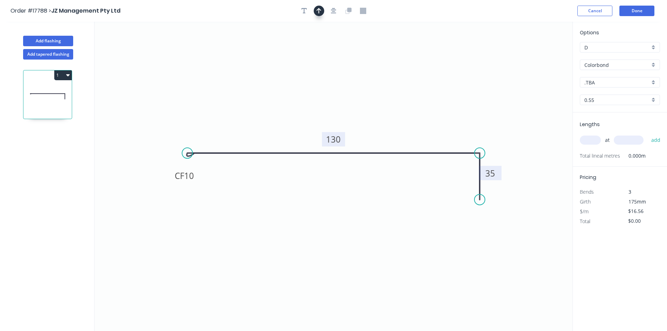
click at [323, 12] on button "button" at bounding box center [319, 11] width 11 height 11
drag, startPoint x: 492, startPoint y: 77, endPoint x: 402, endPoint y: 112, distance: 97.1
click at [402, 112] on icon at bounding box center [401, 104] width 6 height 22
click at [516, 186] on icon "0 CF 10 130 35" at bounding box center [334, 176] width 478 height 309
click at [516, 180] on div "Show angle" at bounding box center [517, 177] width 70 height 14
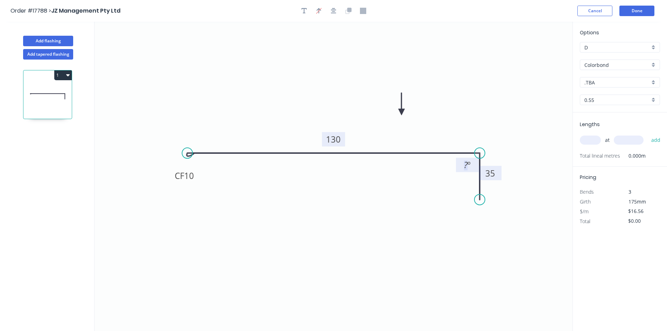
click at [473, 166] on rect at bounding box center [467, 165] width 14 height 10
click at [433, 177] on icon "0 CF 10 130 35 92 º" at bounding box center [334, 176] width 478 height 309
drag, startPoint x: 457, startPoint y: 161, endPoint x: 494, endPoint y: 124, distance: 52.2
click at [494, 124] on rect at bounding box center [504, 128] width 23 height 14
click at [432, 68] on icon "0 CF 10 130 35 92 º" at bounding box center [334, 176] width 478 height 309
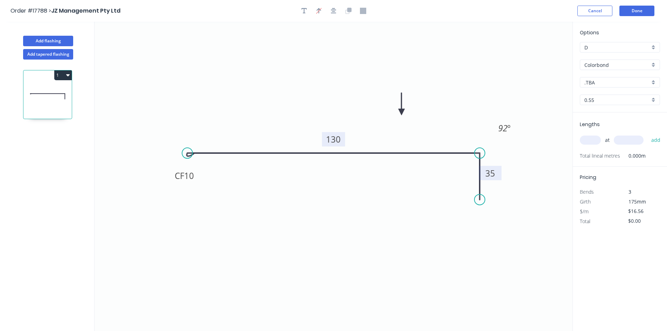
click at [610, 84] on input ".TBA" at bounding box center [616, 82] width 65 height 7
click at [614, 119] on div "Monument" at bounding box center [619, 115] width 79 height 12
type input "Monument"
click at [593, 141] on input "text" at bounding box center [590, 139] width 21 height 9
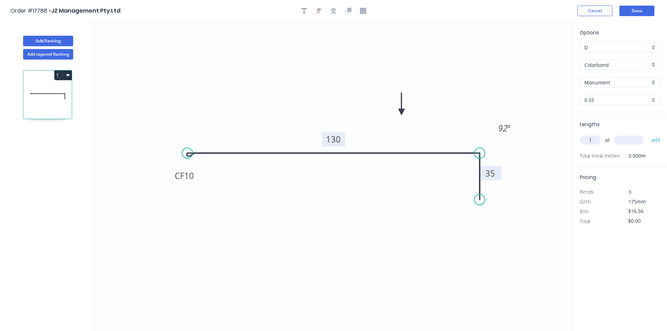
type input "1"
click at [619, 144] on input "text" at bounding box center [629, 139] width 30 height 9
type input "2400"
click at [655, 140] on button "add" at bounding box center [656, 140] width 16 height 12
type input "$39.74"
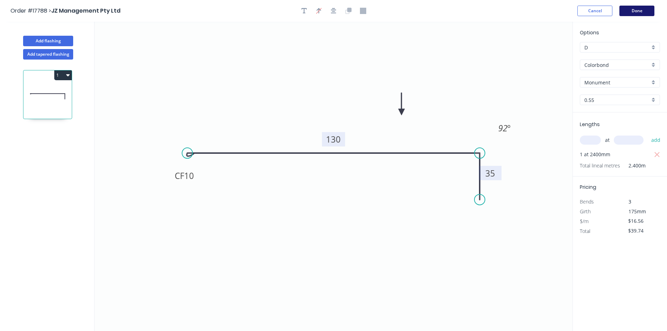
click at [636, 12] on button "Done" at bounding box center [636, 11] width 35 height 11
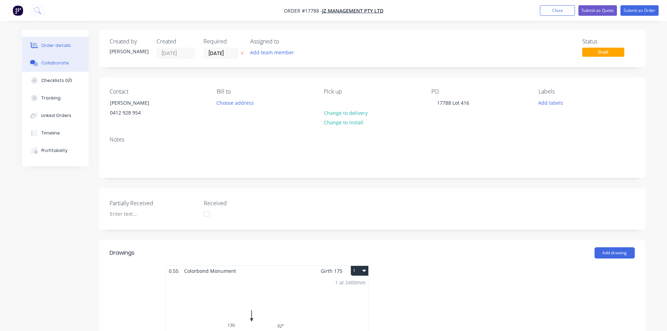
click at [64, 60] on div "Collaborate" at bounding box center [55, 63] width 28 height 6
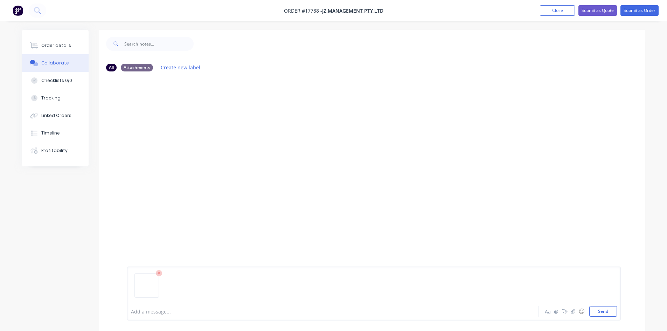
drag, startPoint x: 607, startPoint y: 312, endPoint x: 606, endPoint y: 304, distance: 8.8
click at [607, 312] on button "Send" at bounding box center [603, 311] width 28 height 11
click at [58, 42] on button "Order details" at bounding box center [55, 46] width 67 height 18
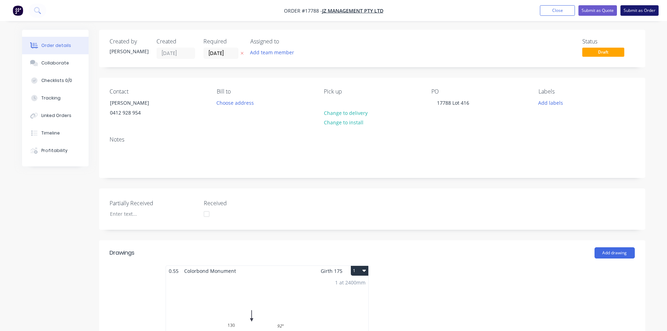
click at [639, 12] on button "Submit as Order" at bounding box center [639, 10] width 38 height 11
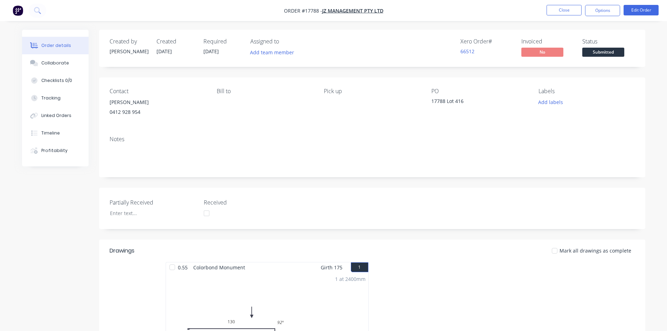
click at [411, 12] on nav "Order #17788 - JZ Management Pty Ltd Close Options Edit Order" at bounding box center [333, 10] width 667 height 21
click at [320, 46] on div "Xero Order # 66512 Invoiced No Status Submitted" at bounding box center [477, 48] width 314 height 20
click at [406, 11] on nav "Order #17788 - JZ Management Pty Ltd Close Options Edit Order" at bounding box center [333, 10] width 667 height 21
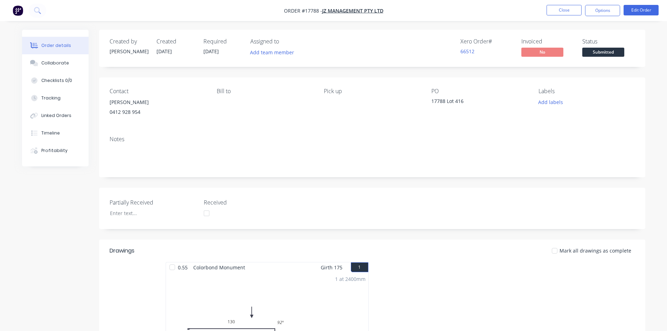
click at [402, 11] on nav "Order #17788 - JZ Management Pty Ltd Close Options Edit Order" at bounding box center [333, 10] width 667 height 21
click at [605, 10] on button "Options" at bounding box center [602, 10] width 35 height 11
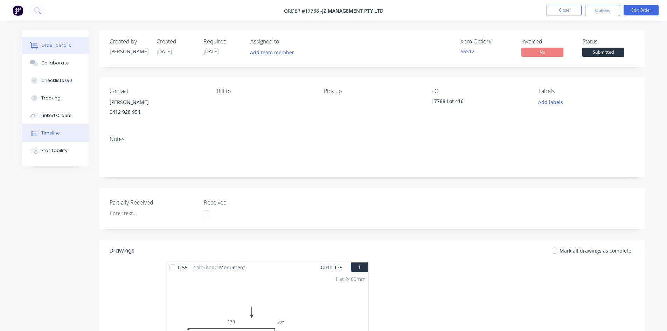
click at [57, 134] on div "Timeline" at bounding box center [50, 133] width 19 height 6
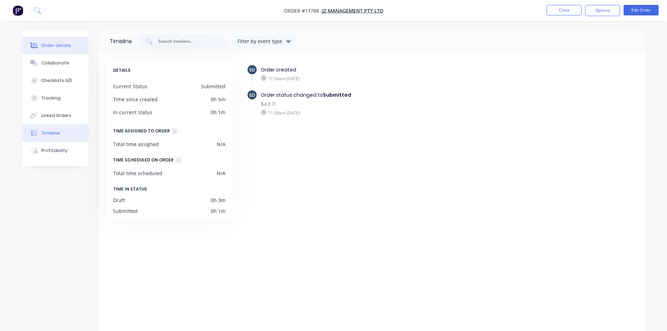
click at [59, 41] on button "Order details" at bounding box center [55, 46] width 67 height 18
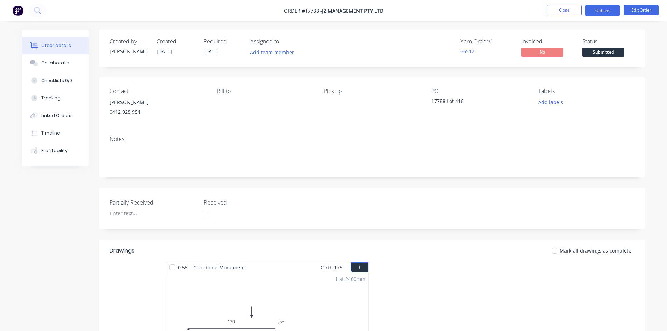
click at [593, 8] on button "Options" at bounding box center [602, 10] width 35 height 11
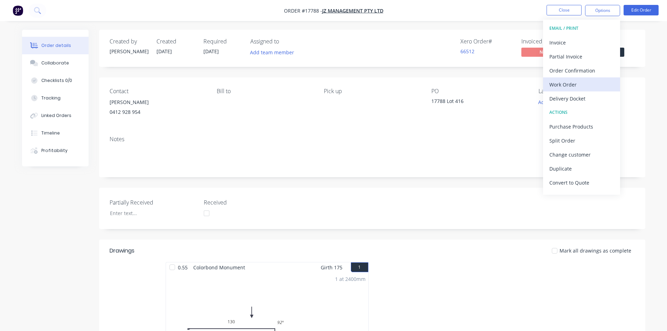
click at [572, 86] on div "Work Order" at bounding box center [581, 84] width 64 height 10
click at [572, 86] on div "Custom" at bounding box center [581, 84] width 64 height 10
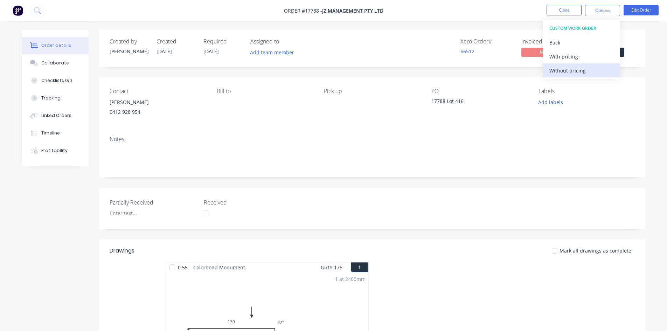
click at [577, 69] on div "Without pricing" at bounding box center [581, 70] width 64 height 10
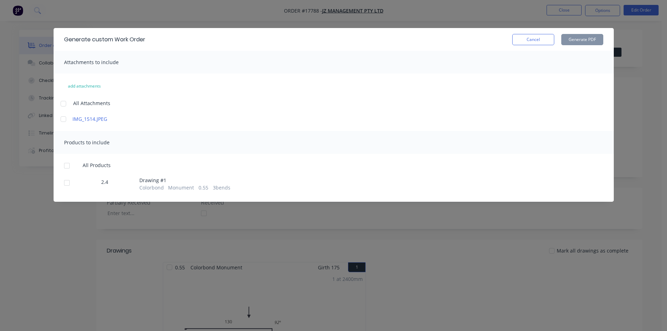
click at [64, 100] on div at bounding box center [63, 104] width 14 height 14
click at [68, 164] on div at bounding box center [67, 166] width 14 height 14
click at [583, 41] on button "Generate PDF" at bounding box center [582, 39] width 42 height 11
click at [534, 44] on button "Cancel" at bounding box center [533, 39] width 42 height 11
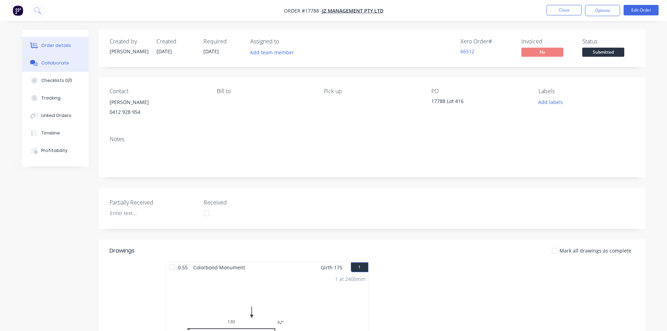
click at [54, 61] on div "Collaborate" at bounding box center [55, 63] width 28 height 6
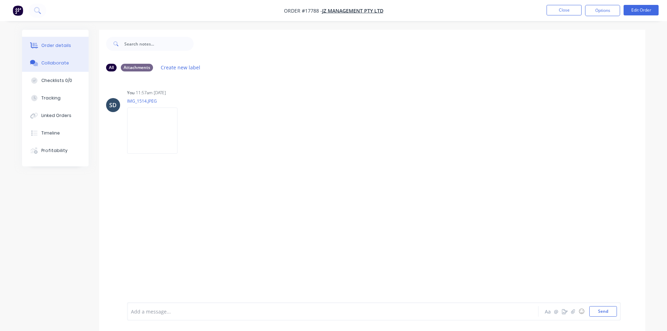
click at [68, 48] on div "Order details" at bounding box center [56, 45] width 30 height 6
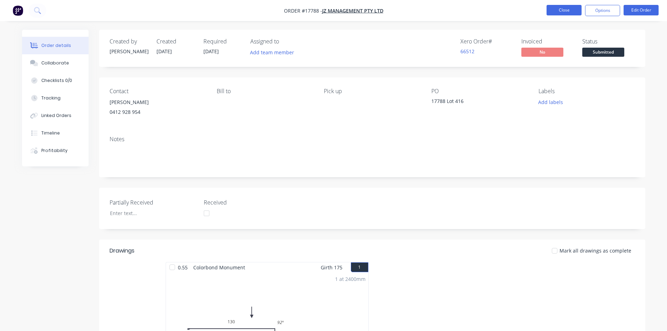
click at [566, 11] on button "Close" at bounding box center [563, 10] width 35 height 11
